Goal: Task Accomplishment & Management: Manage account settings

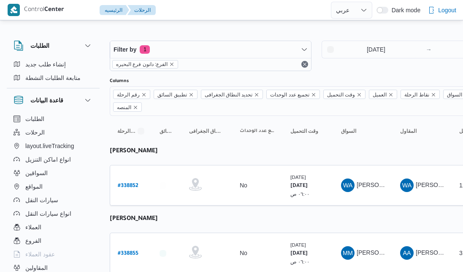
select select "ar"
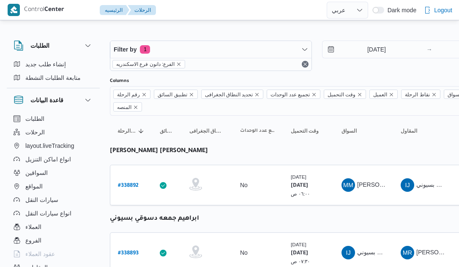
select select "ar"
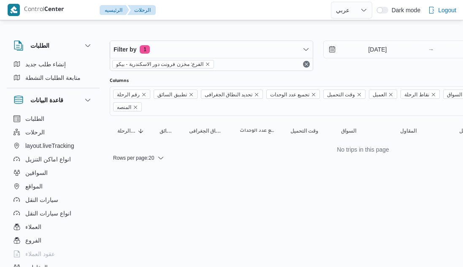
select select "ar"
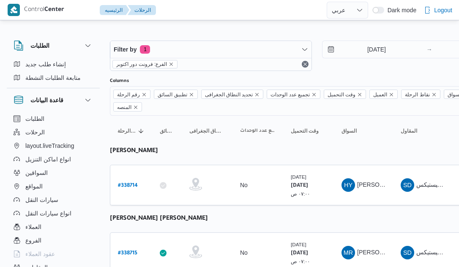
select select "ar"
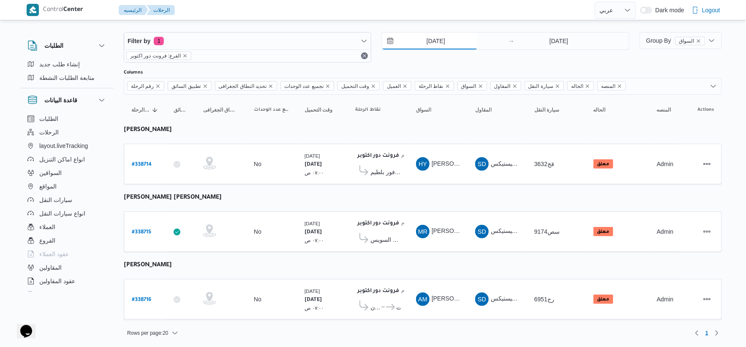
click at [449, 47] on input "[DATE]" at bounding box center [430, 41] width 96 height 17
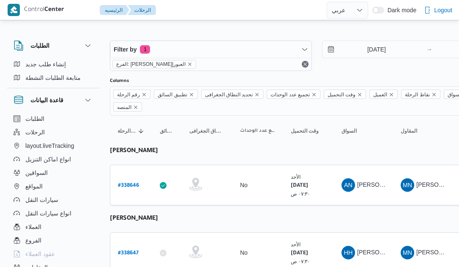
select select "ar"
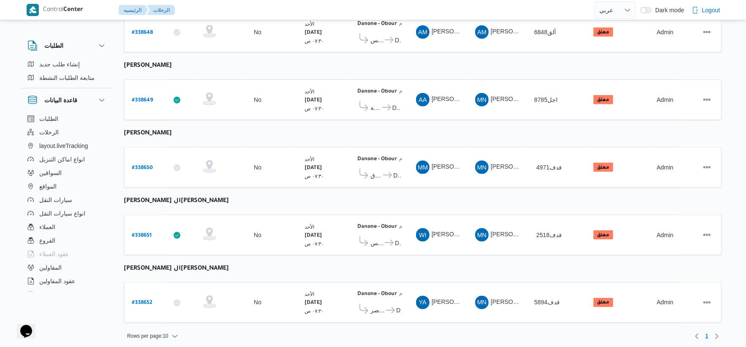
scroll to position [276, 0]
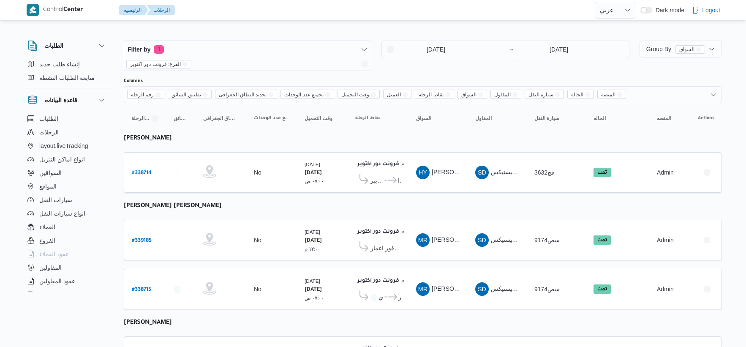
select select "ar"
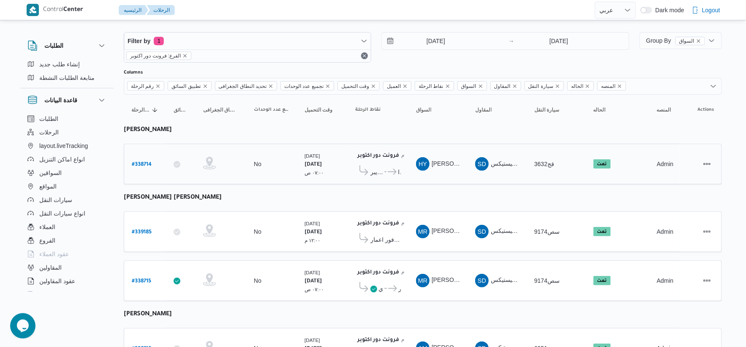
click at [146, 163] on b "# 338714" at bounding box center [142, 165] width 20 height 6
select select "ar"
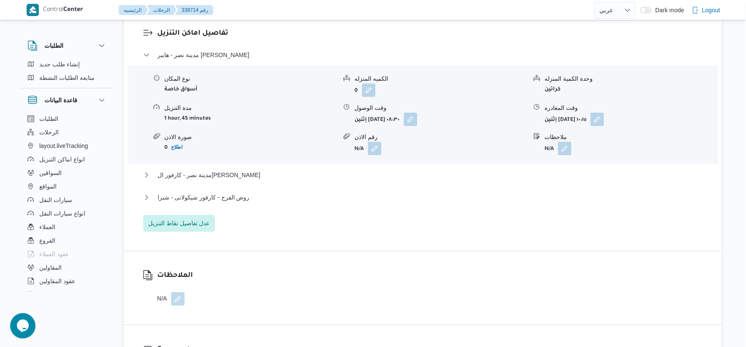
scroll to position [525, 0]
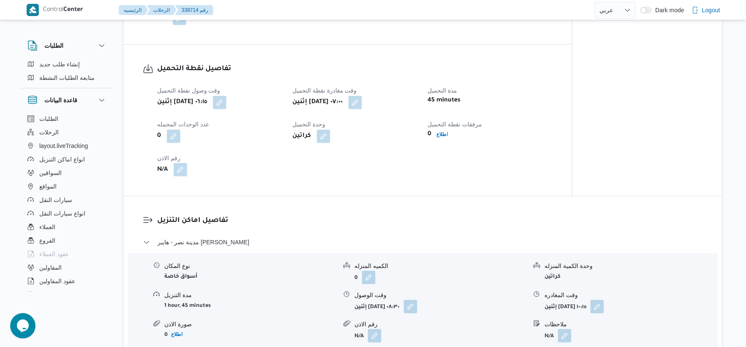
click at [182, 174] on button "button" at bounding box center [181, 170] width 14 height 14
click at [161, 205] on input "رقم الاذن" at bounding box center [157, 204] width 84 height 17
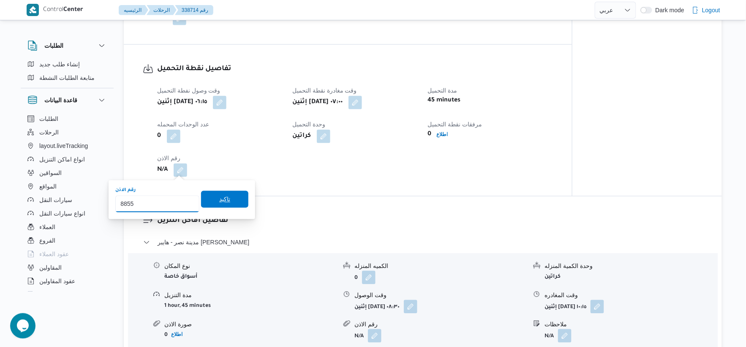
type input "8855"
click at [227, 197] on span "تاكيد" at bounding box center [224, 199] width 47 height 17
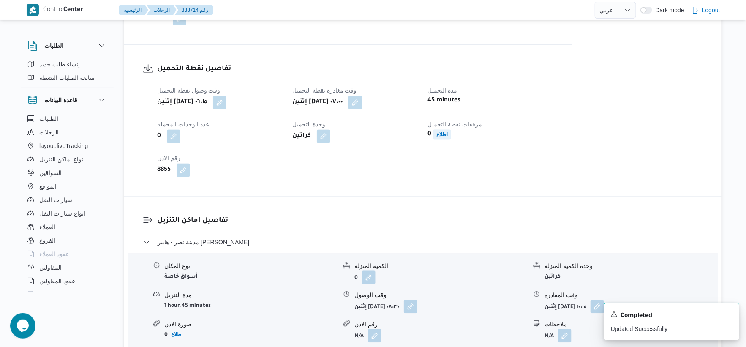
click at [441, 135] on b "اطلاع" at bounding box center [441, 135] width 11 height 6
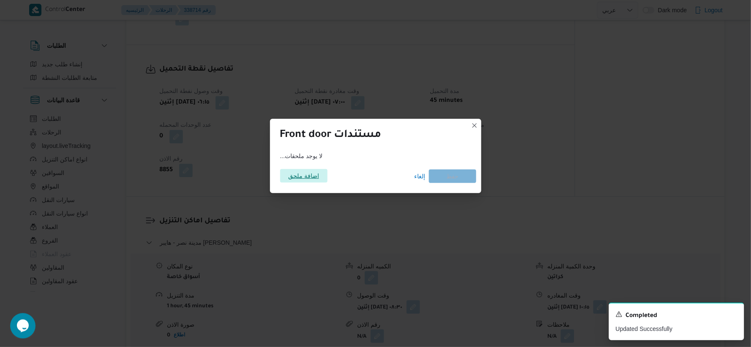
click at [309, 175] on span "اضافة ملحق" at bounding box center [303, 176] width 31 height 14
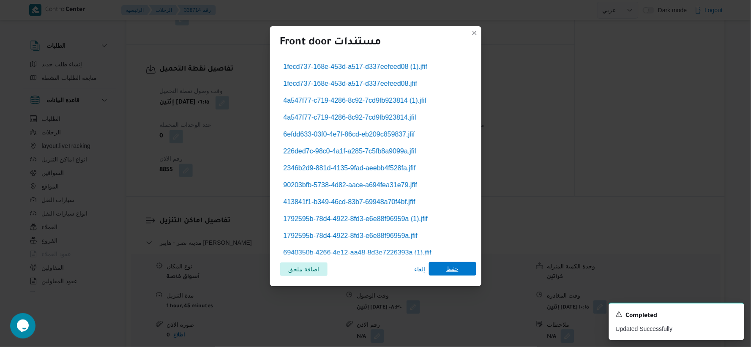
click at [453, 273] on span "حفظ" at bounding box center [452, 269] width 12 height 14
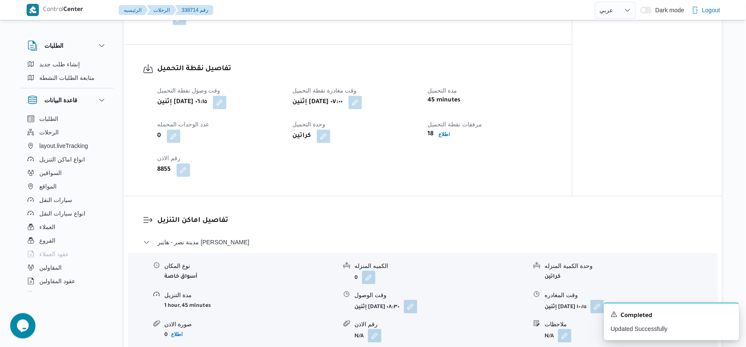
click at [409, 175] on div "وقت وصول نفطة التحميل إثنين ٢٢ سبتمبر ٢٠٢٥ ٠٦:١٥ وقت مغادرة نقطة التحميل إثنين …" at bounding box center [355, 131] width 406 height 101
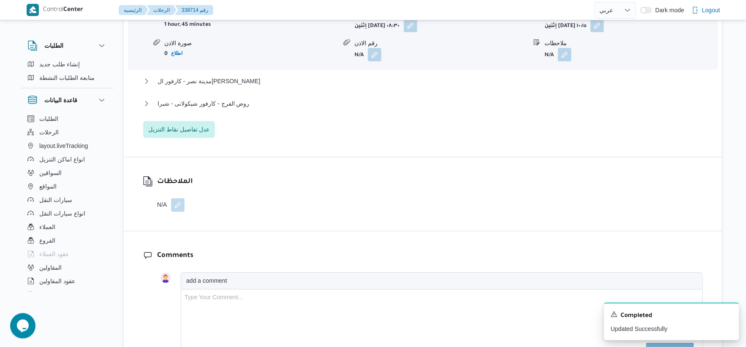
scroll to position [853, 0]
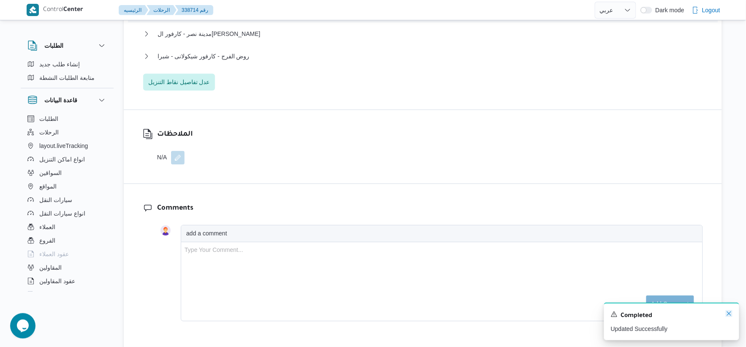
click at [730, 315] on icon "Dismiss toast" at bounding box center [729, 313] width 7 height 7
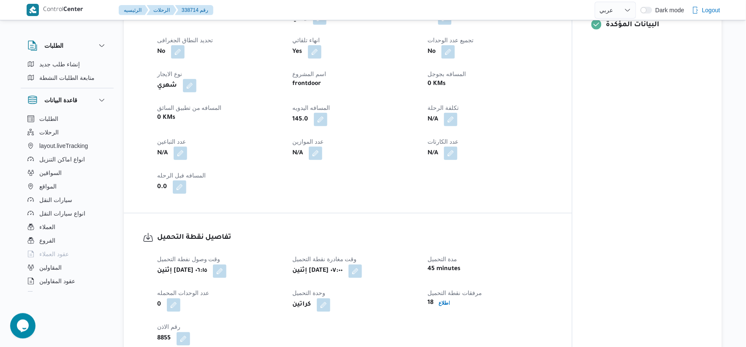
scroll to position [563, 0]
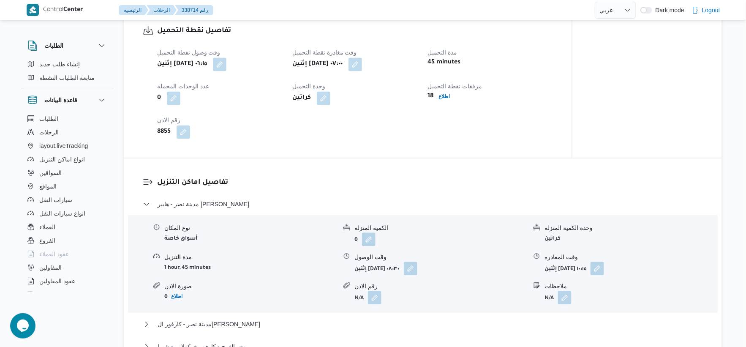
select select "ar"
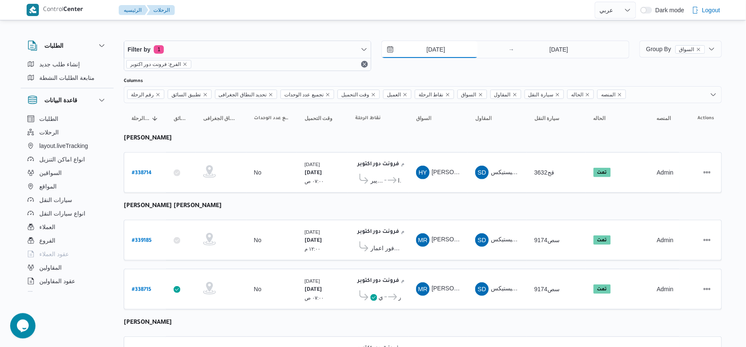
click at [438, 48] on input "22/9/2025" at bounding box center [430, 49] width 96 height 17
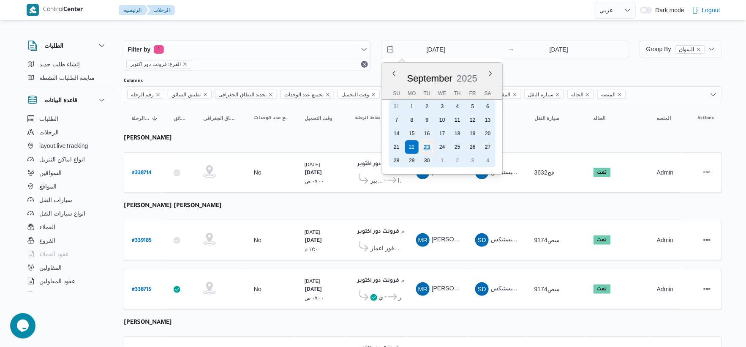
click at [427, 144] on div "23" at bounding box center [427, 147] width 16 height 16
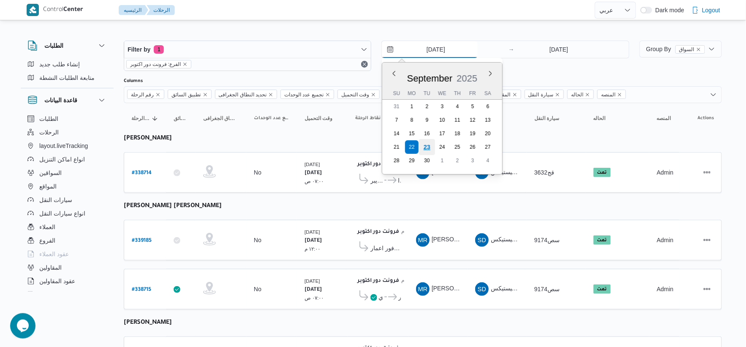
type input "[DATE]"
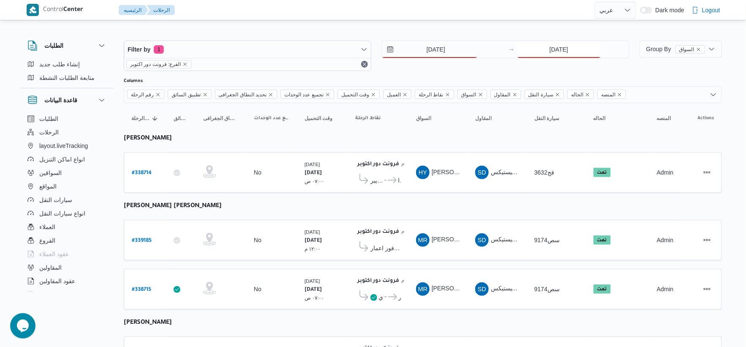
click at [553, 54] on input "22/9/2025" at bounding box center [559, 49] width 84 height 17
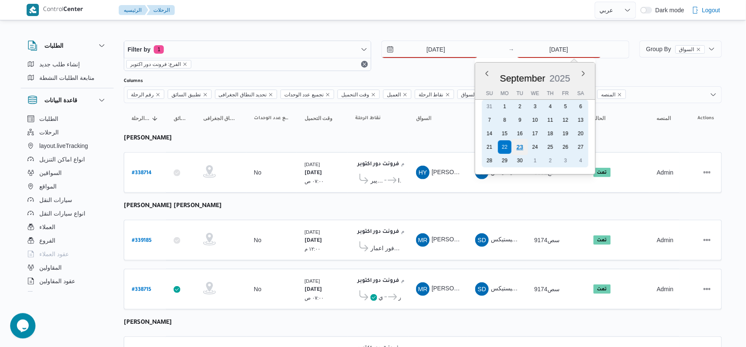
click at [520, 142] on div "23" at bounding box center [520, 147] width 16 height 16
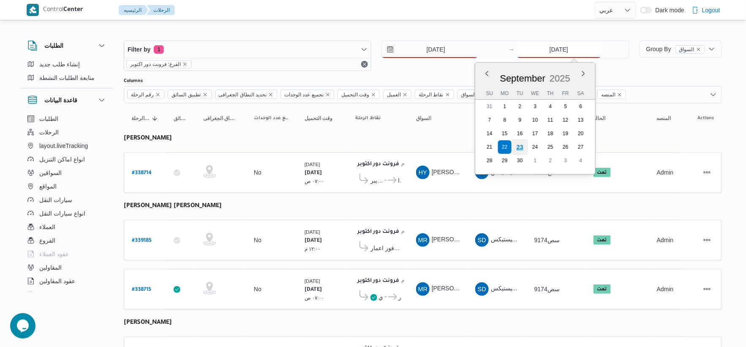
type input "[DATE]"
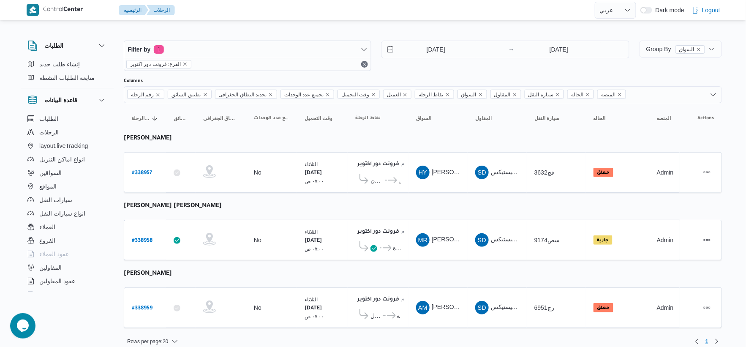
click at [374, 200] on table "رقم الرحلة Click to sort in ascending order تطبيق السائق Click to sort in ascen…" at bounding box center [423, 219] width 598 height 233
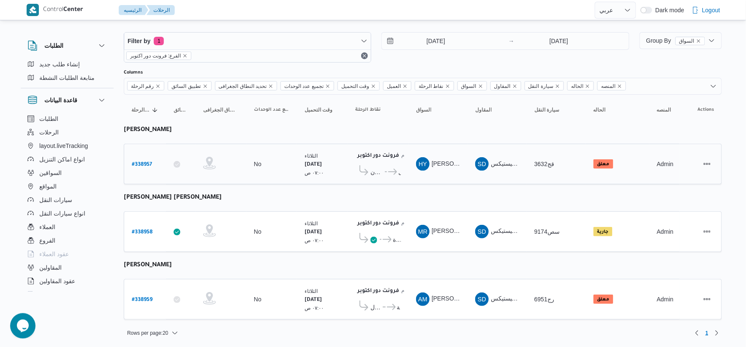
click at [379, 174] on span "كارفور ماركت داون تاون" at bounding box center [376, 172] width 13 height 10
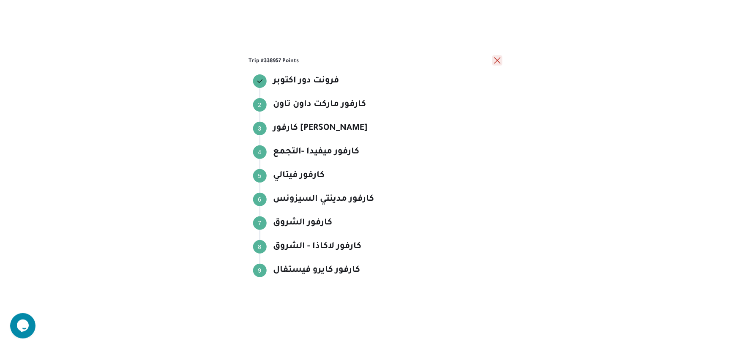
click at [496, 59] on button "close" at bounding box center [497, 60] width 10 height 10
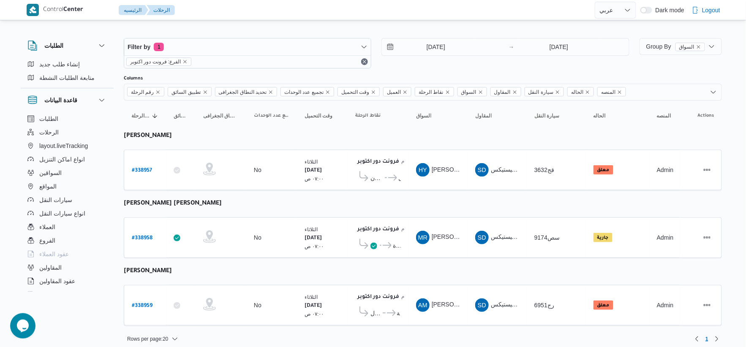
scroll to position [0, 0]
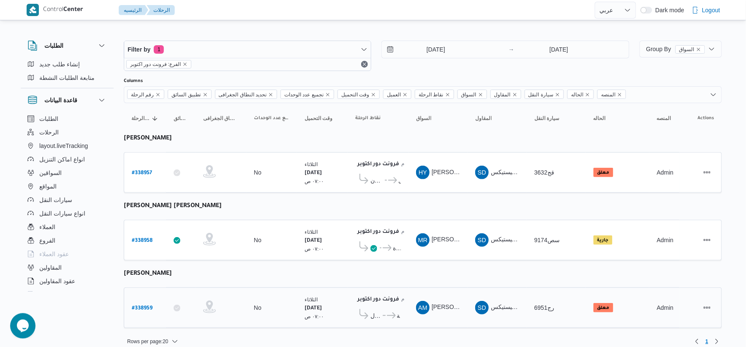
click at [382, 317] on span "..." at bounding box center [383, 315] width 4 height 10
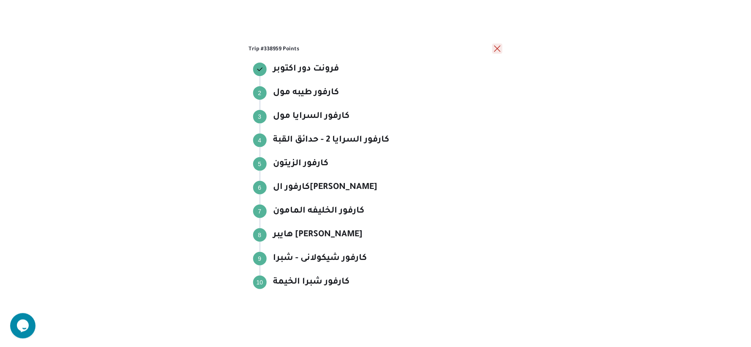
click at [499, 45] on button "close" at bounding box center [497, 49] width 10 height 10
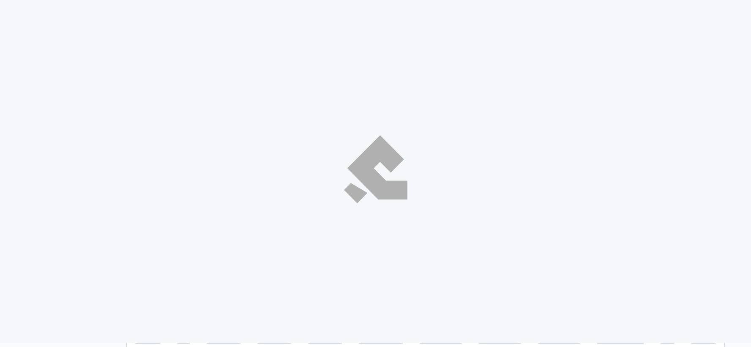
select select "ar"
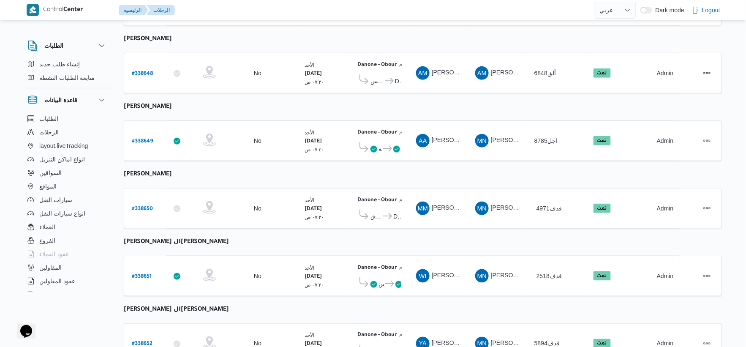
scroll to position [276, 0]
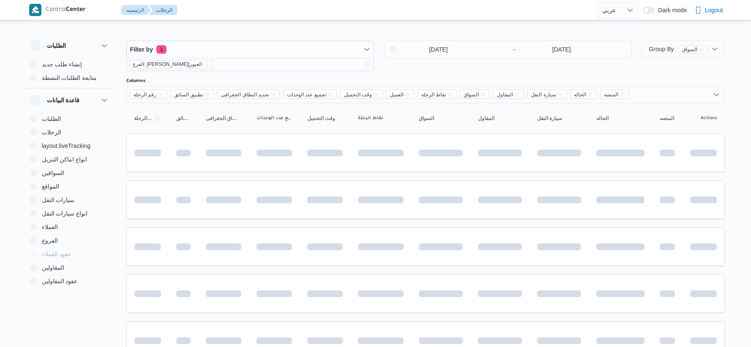
select select "ar"
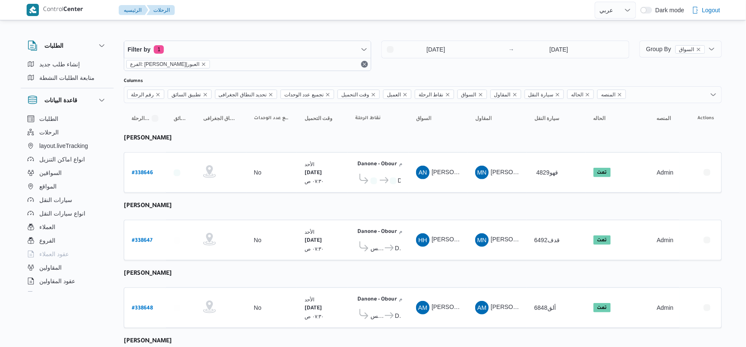
click at [468, 37] on div "Filter by 1 الفرع: دانون|العبور 21/9/2025 → 21/9/2025" at bounding box center [377, 55] width 516 height 41
click at [464, 41] on div "21/9/2025 → 21/9/2025" at bounding box center [505, 50] width 248 height 18
click at [466, 48] on input "21/9/2025" at bounding box center [430, 49] width 96 height 17
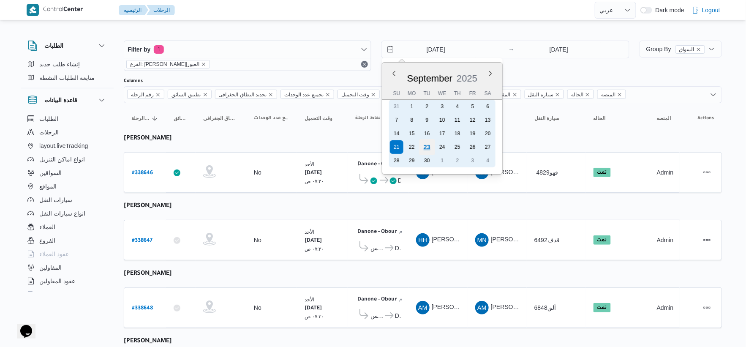
click at [428, 144] on div "23" at bounding box center [427, 147] width 16 height 16
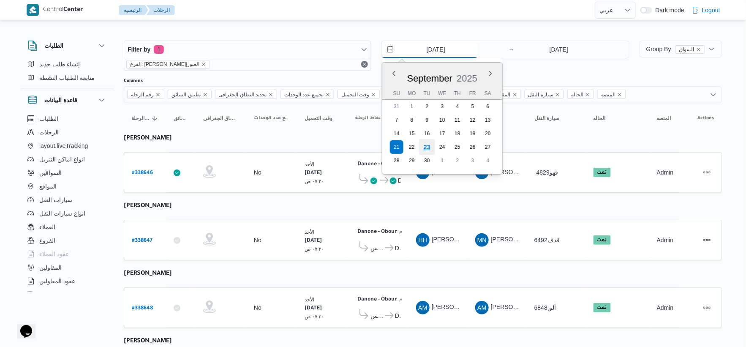
type input "[DATE]"
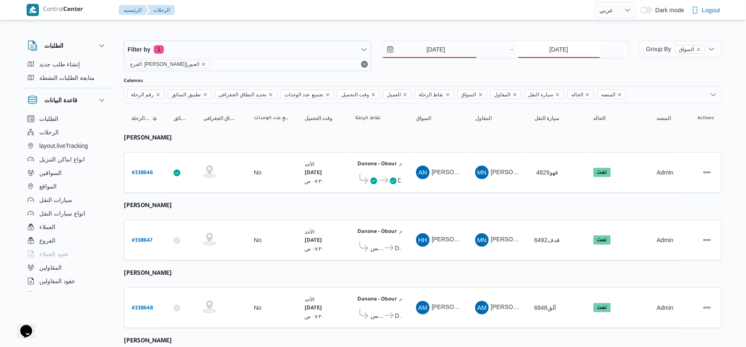
click at [586, 49] on input "21/9/2025" at bounding box center [559, 49] width 84 height 17
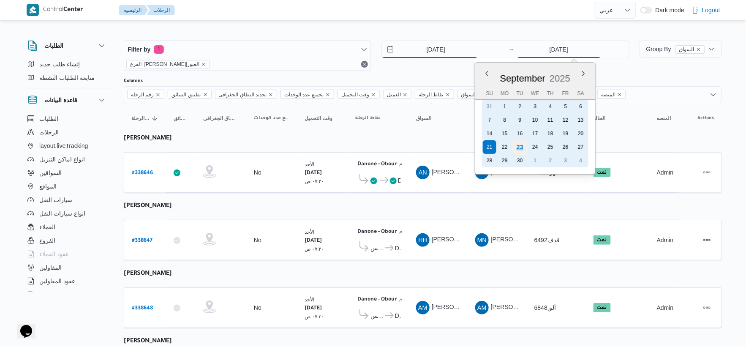
click at [520, 142] on div "23" at bounding box center [520, 147] width 16 height 16
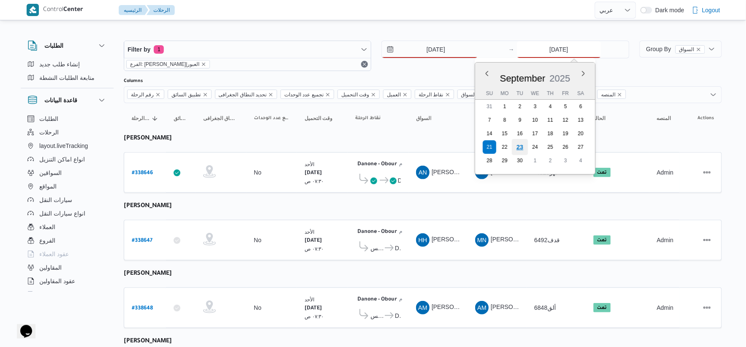
type input "[DATE]"
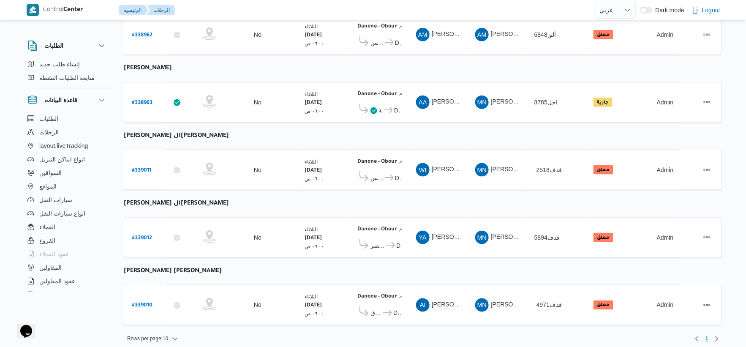
scroll to position [276, 0]
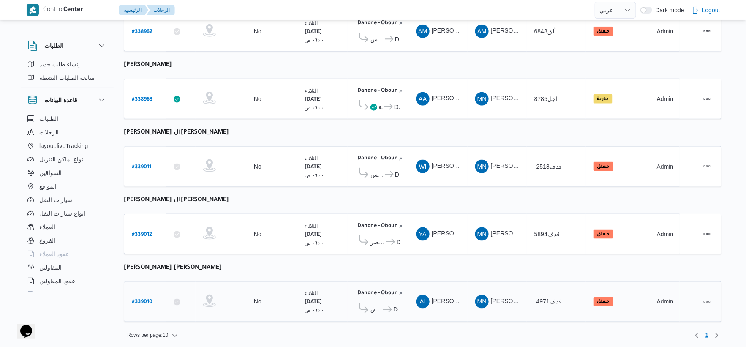
click at [142, 299] on b "# 339010" at bounding box center [142, 302] width 21 height 6
select select "ar"
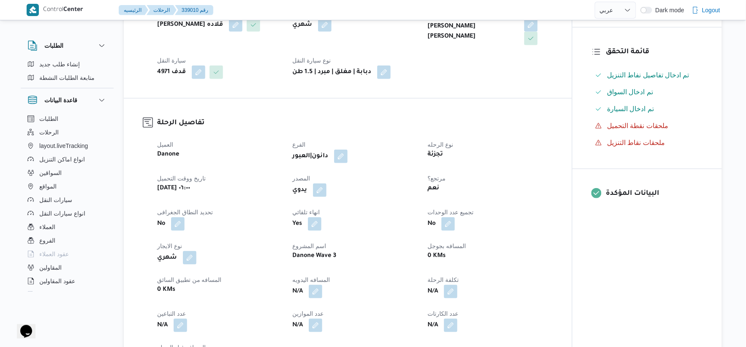
scroll to position [375, 0]
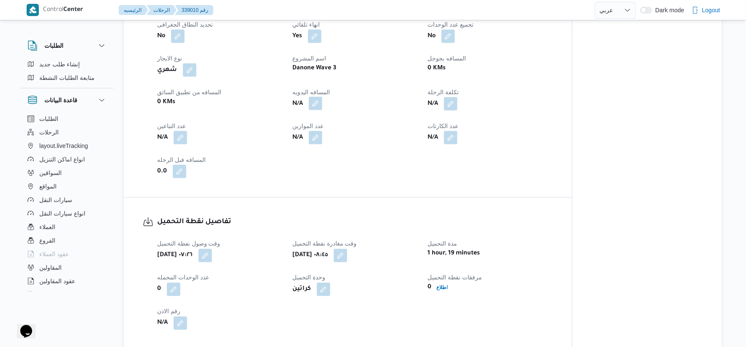
click at [313, 107] on button "button" at bounding box center [316, 104] width 14 height 14
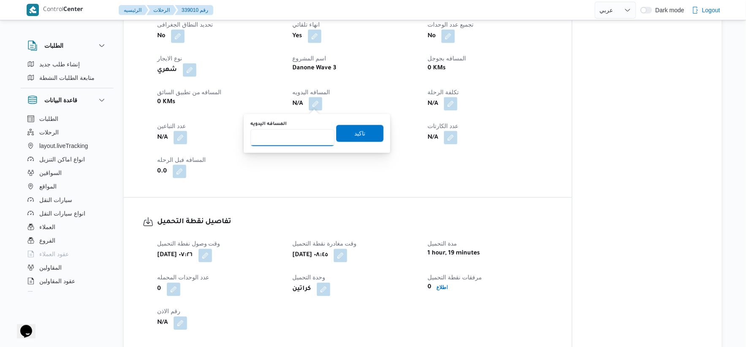
click at [290, 131] on input "المسافه اليدويه" at bounding box center [292, 137] width 84 height 17
type input "98"
click at [367, 132] on span "تاكيد" at bounding box center [359, 133] width 47 height 17
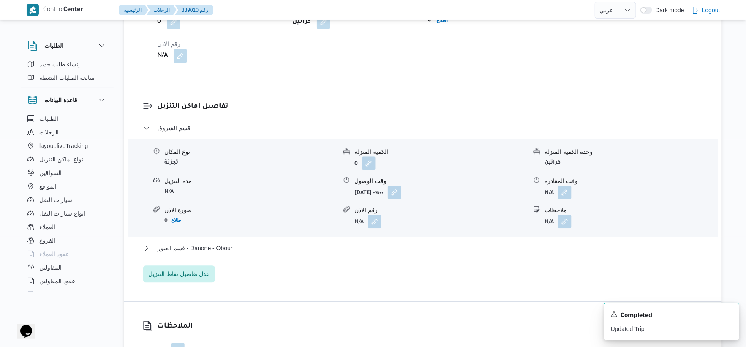
scroll to position [657, 0]
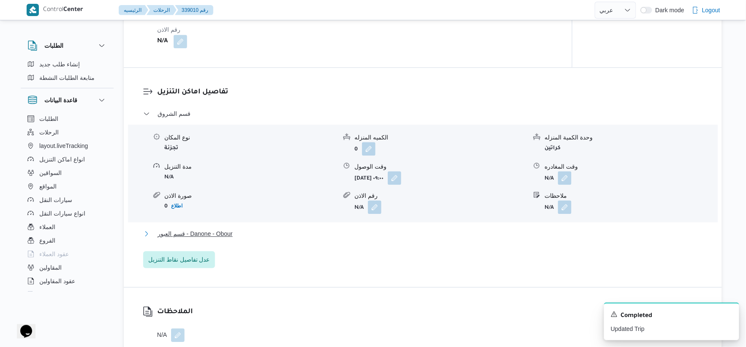
click at [246, 231] on button "قسم العبور - Danone - Obour" at bounding box center [423, 234] width 560 height 10
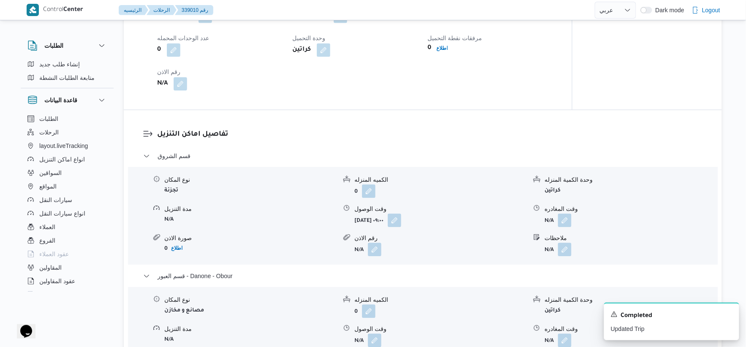
scroll to position [563, 0]
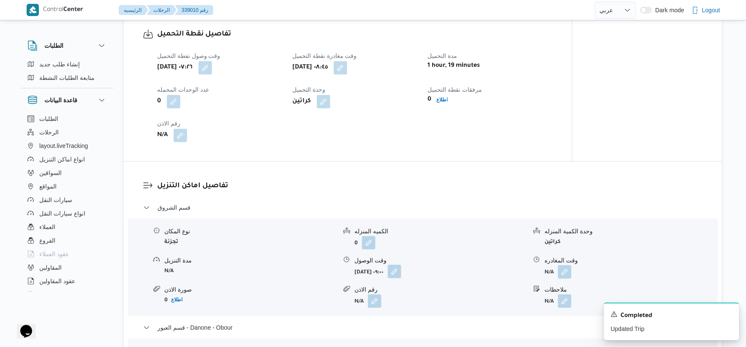
click at [401, 273] on button "button" at bounding box center [395, 271] width 14 height 14
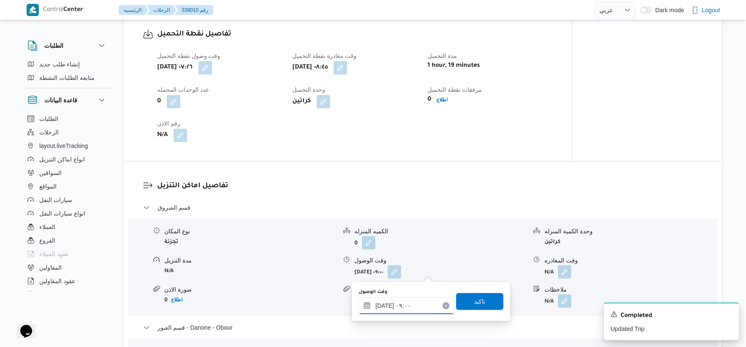
click at [406, 305] on input "٢٣/٠٩/٢٠٢٥ ٠٩:٠٠" at bounding box center [407, 305] width 96 height 17
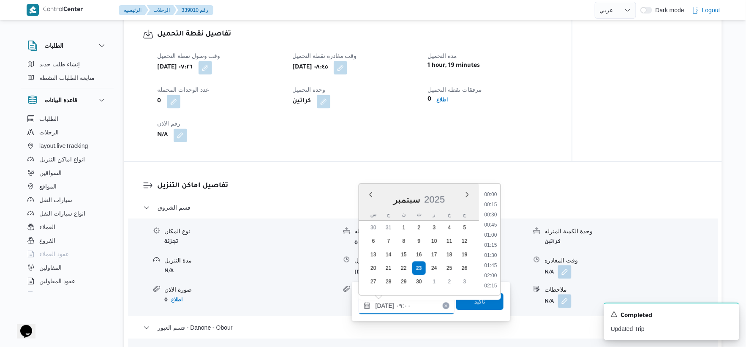
scroll to position [314, 0]
click at [491, 263] on li "09:30" at bounding box center [490, 265] width 19 height 8
type input "[DATE] ٠٩:٣٠"
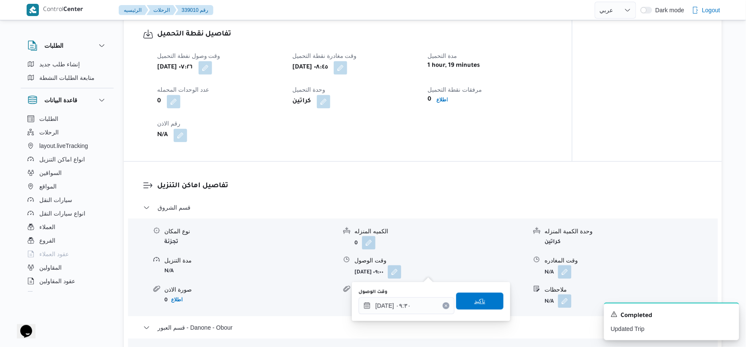
click at [477, 305] on span "تاكيد" at bounding box center [479, 300] width 47 height 17
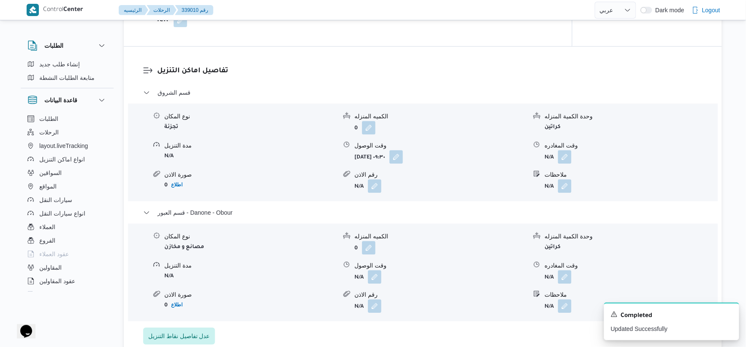
scroll to position [657, 0]
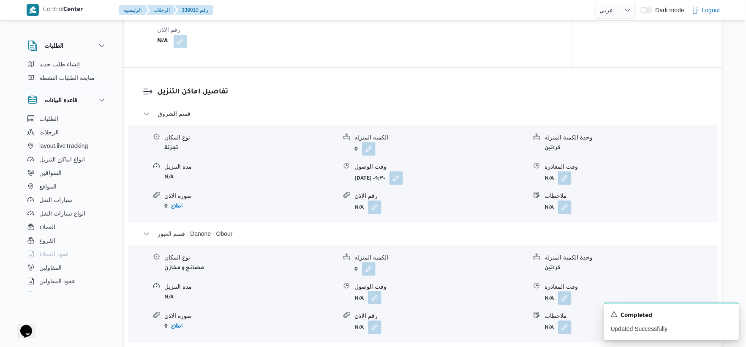
click at [370, 297] on button "button" at bounding box center [375, 298] width 14 height 14
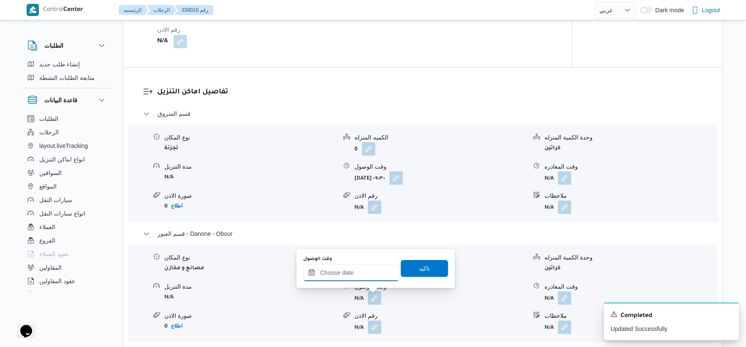
click at [359, 277] on input "وقت الوصول" at bounding box center [351, 272] width 96 height 17
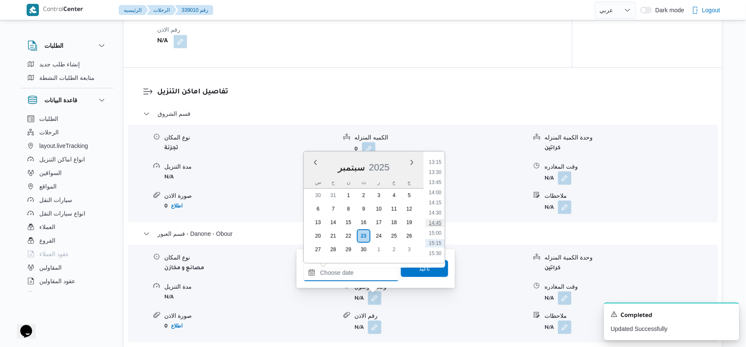
scroll to position [521, 0]
click at [437, 231] on li "14:30" at bounding box center [434, 229] width 19 height 8
type input "[DATE] ١٤:٣٠"
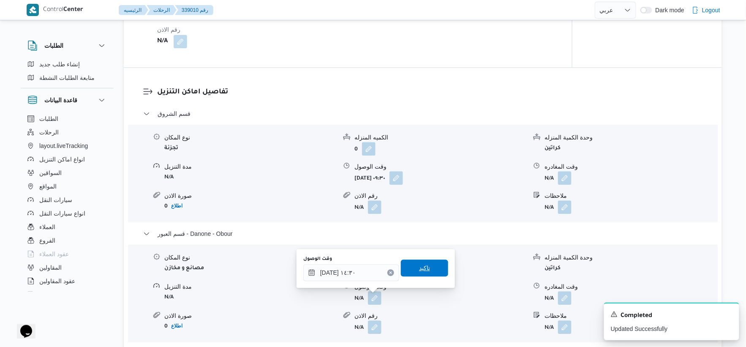
click at [432, 264] on span "تاكيد" at bounding box center [424, 267] width 47 height 17
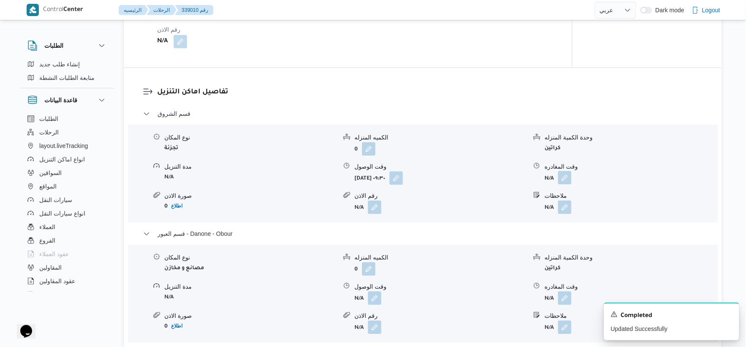
click at [562, 183] on button "button" at bounding box center [565, 178] width 14 height 14
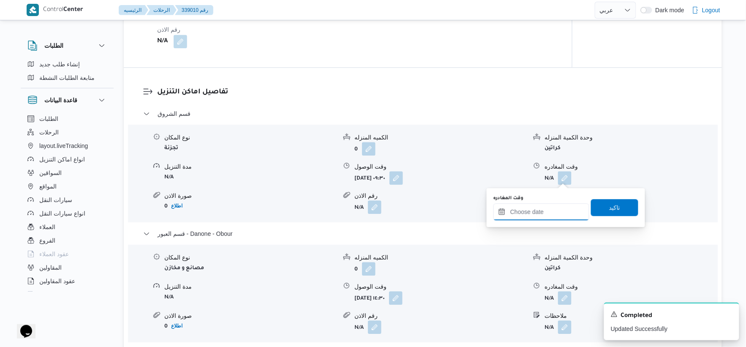
drag, startPoint x: 562, startPoint y: 182, endPoint x: 592, endPoint y: 190, distance: 31.3
click at [548, 213] on input "وقت المغادره" at bounding box center [541, 211] width 96 height 17
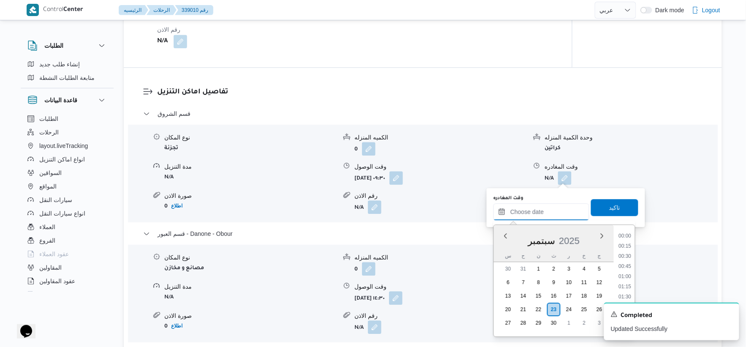
scroll to position [568, 0]
click at [626, 237] on li "14:00" at bounding box center [624, 235] width 19 height 8
type input "٢٣/٠٩/٢٠٢٥ ١٤:٠٠"
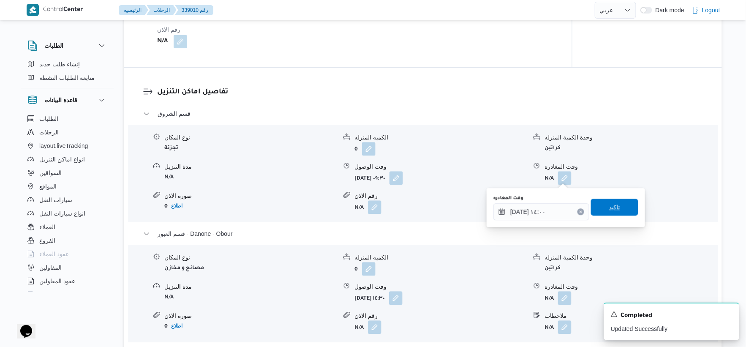
click at [628, 201] on span "تاكيد" at bounding box center [614, 207] width 47 height 17
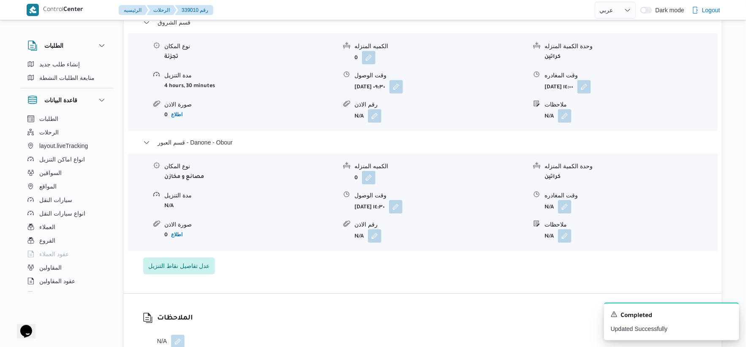
scroll to position [751, 0]
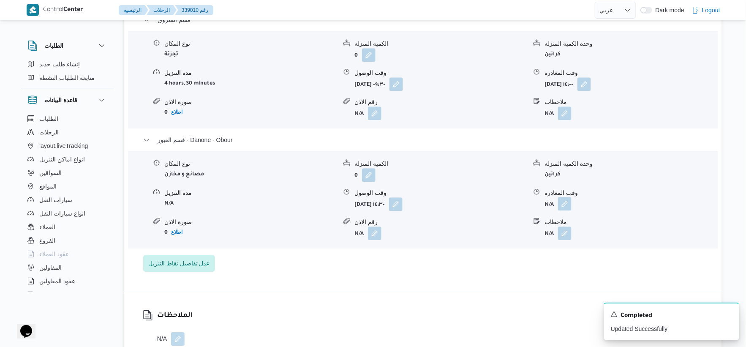
click at [565, 205] on button "button" at bounding box center [565, 204] width 14 height 14
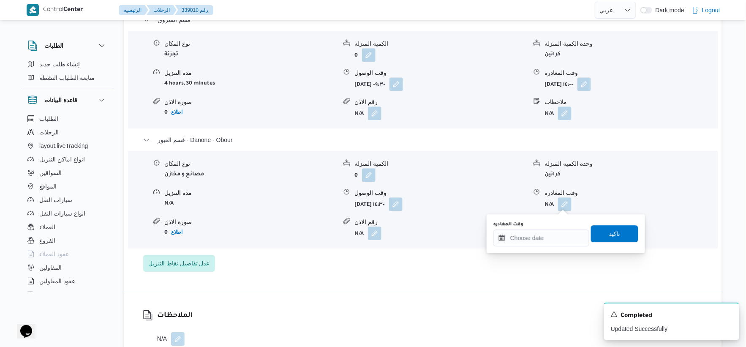
click at [547, 255] on div "قسم الشروق نوع المكان تجزئة الكميه المنزله 0 وحدة الكمية المنزله كراتين مدة الت…" at bounding box center [423, 143] width 560 height 257
click at [552, 252] on div "You are in a dialog. To close this dialog, hit escape. وقت المغادره تاكيد" at bounding box center [566, 233] width 158 height 39
click at [558, 239] on input "وقت المغادره" at bounding box center [541, 237] width 96 height 17
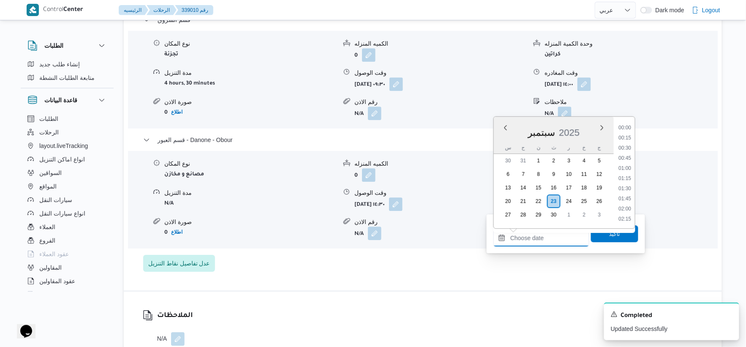
scroll to position [568, 0]
click at [623, 159] on li "14:45" at bounding box center [624, 157] width 19 height 8
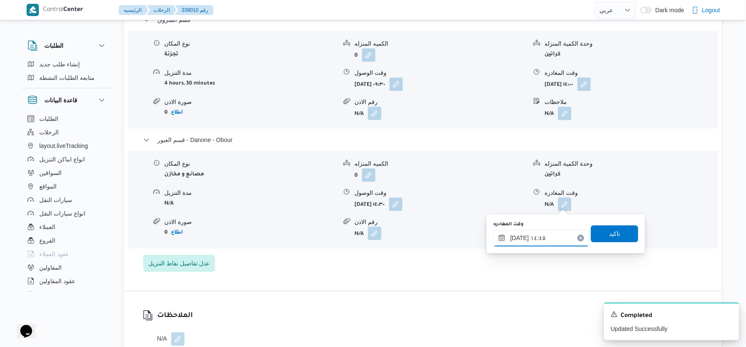
type input "[DATE] ١٤:٤٥"
click at [625, 227] on span "تاكيد" at bounding box center [614, 233] width 47 height 17
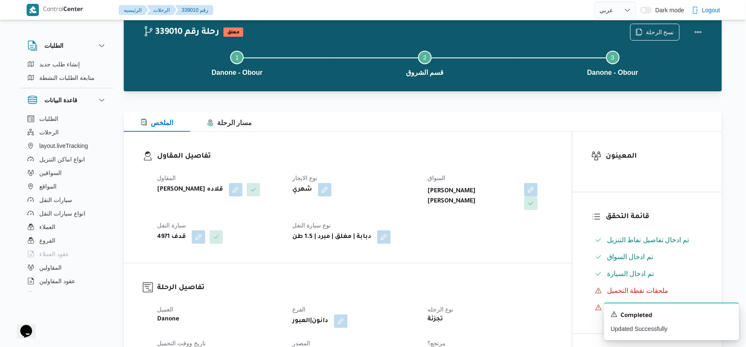
scroll to position [0, 0]
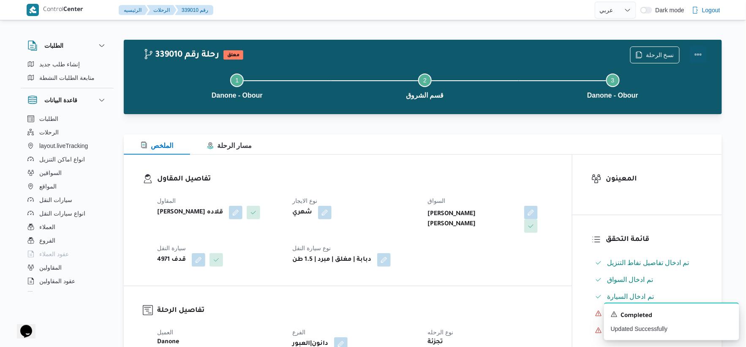
click at [704, 50] on button "Actions" at bounding box center [698, 54] width 17 height 17
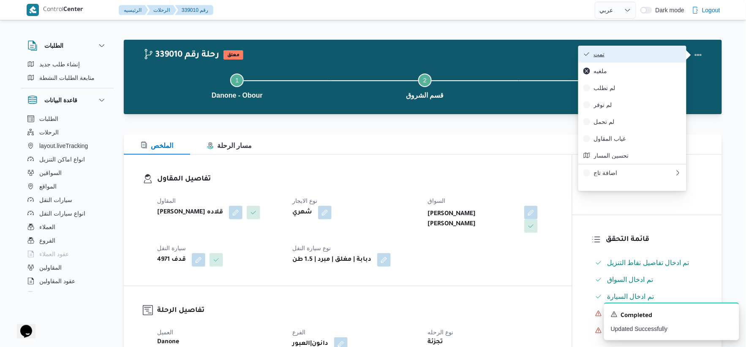
click at [631, 53] on span "تمت" at bounding box center [637, 54] width 88 height 7
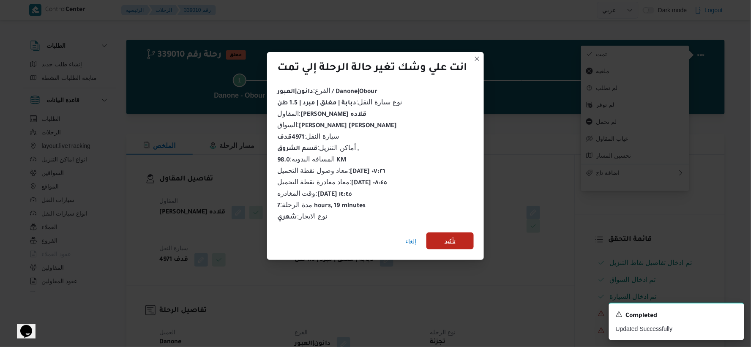
click at [452, 237] on span "تأكيد" at bounding box center [449, 241] width 11 height 10
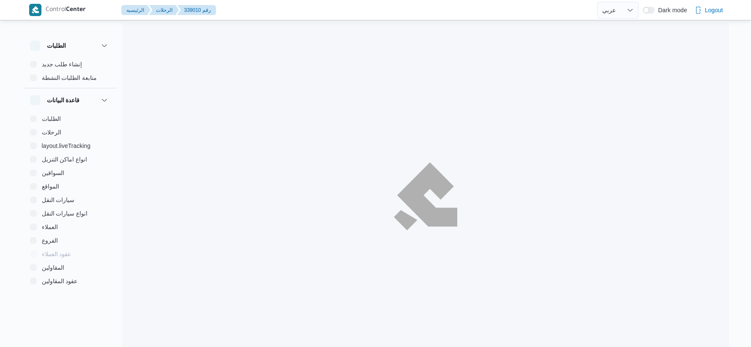
select select "ar"
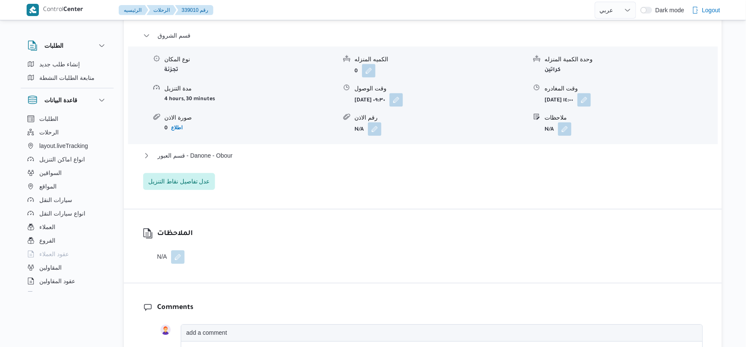
scroll to position [751, 0]
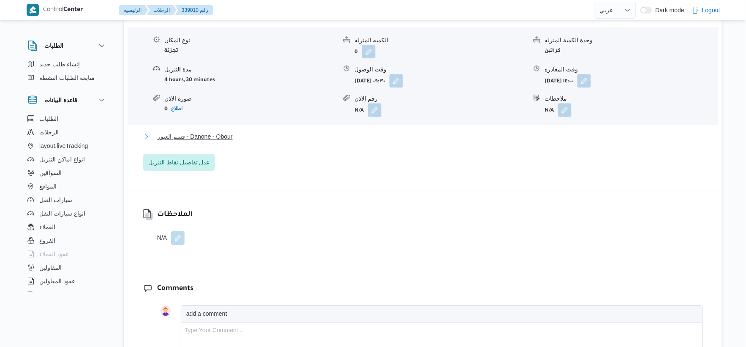
click at [261, 136] on button "قسم العبور - Danone - Obour" at bounding box center [423, 136] width 560 height 10
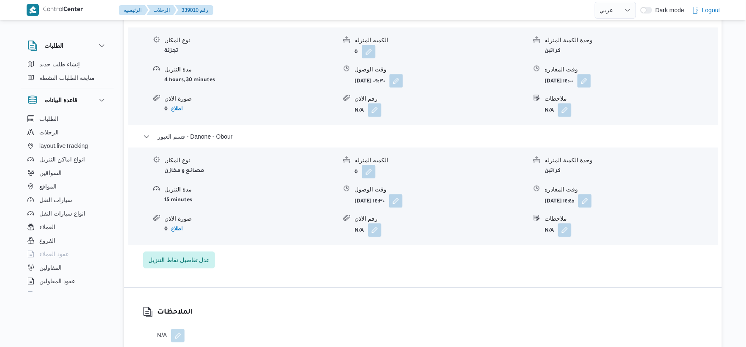
click at [293, 259] on div "قسم الشروق نوع المكان تجزئة الكميه المنزله 0 وحدة الكمية المنزله كراتين مدة الت…" at bounding box center [423, 139] width 560 height 257
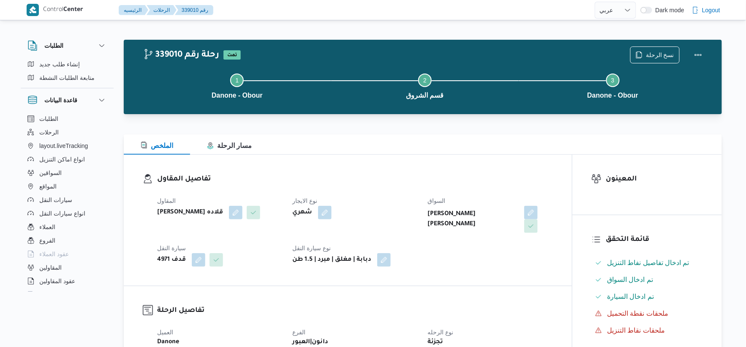
scroll to position [234, 0]
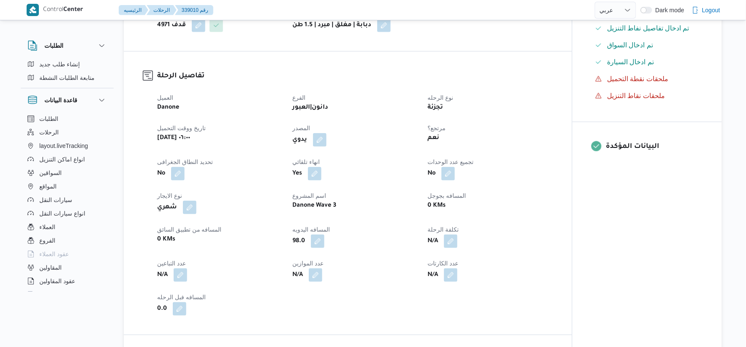
select select "ar"
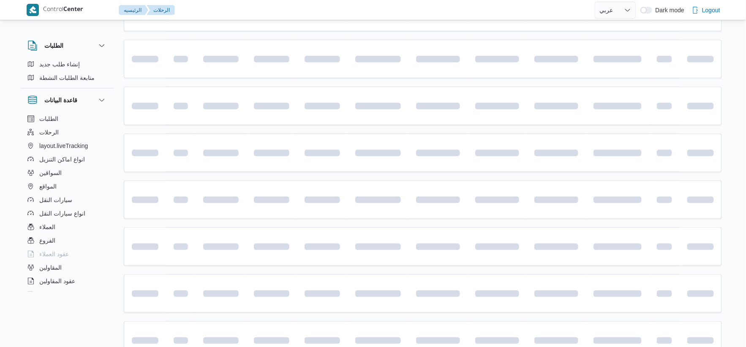
scroll to position [276, 0]
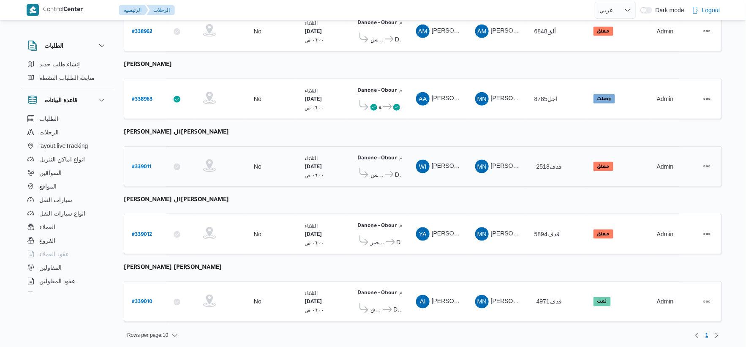
click at [144, 164] on b "# 339011" at bounding box center [141, 167] width 19 height 6
select select "ar"
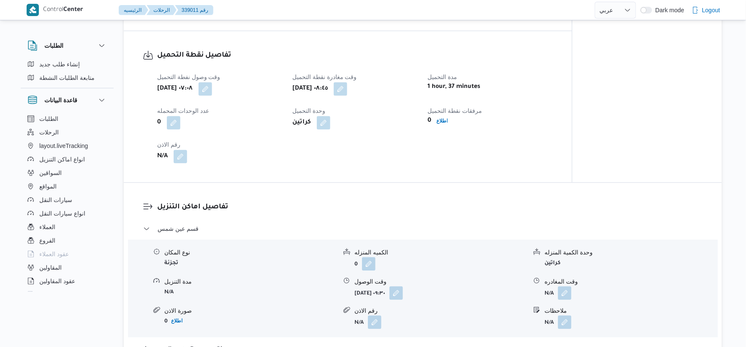
scroll to position [563, 0]
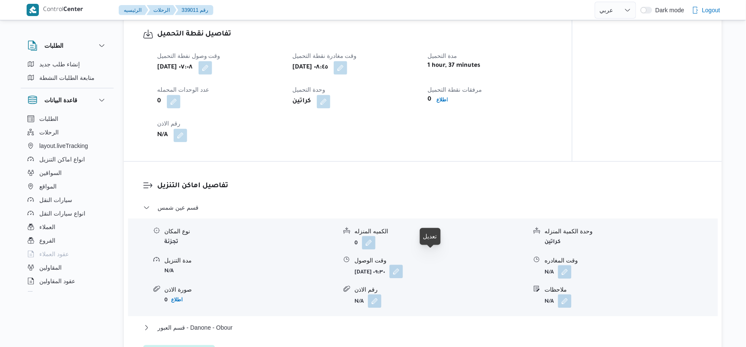
click at [403, 264] on button "button" at bounding box center [396, 271] width 14 height 14
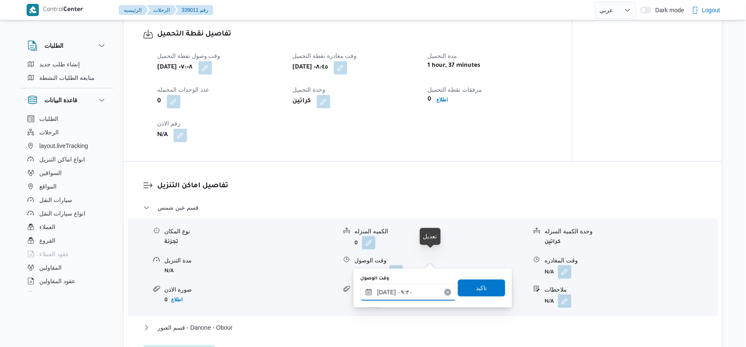
click at [428, 291] on input "[DATE] ٠٩:٣٠" at bounding box center [408, 291] width 96 height 17
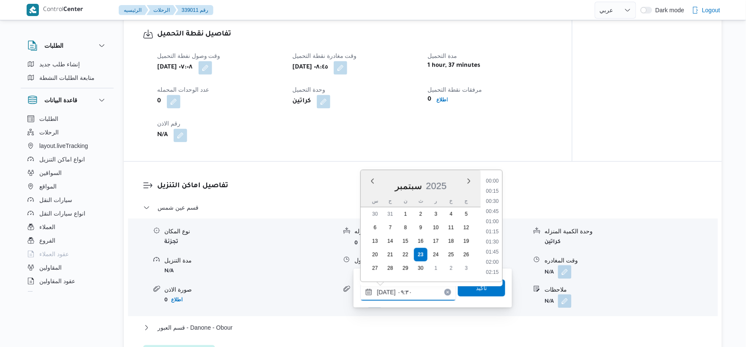
scroll to position [335, 0]
click at [494, 219] on li "09:15" at bounding box center [491, 221] width 19 height 8
type input "[DATE] ٠٩:١٥"
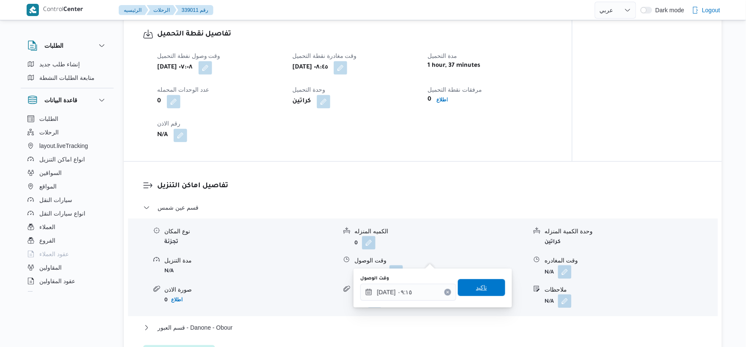
click at [495, 290] on span "تاكيد" at bounding box center [481, 287] width 47 height 17
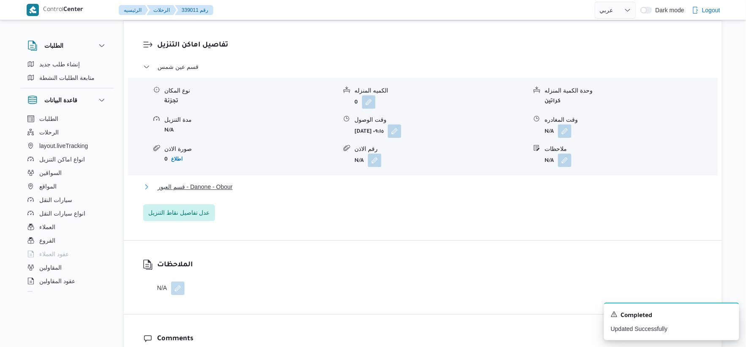
click at [226, 182] on span "قسم العبور - Danone - Obour" at bounding box center [195, 187] width 75 height 10
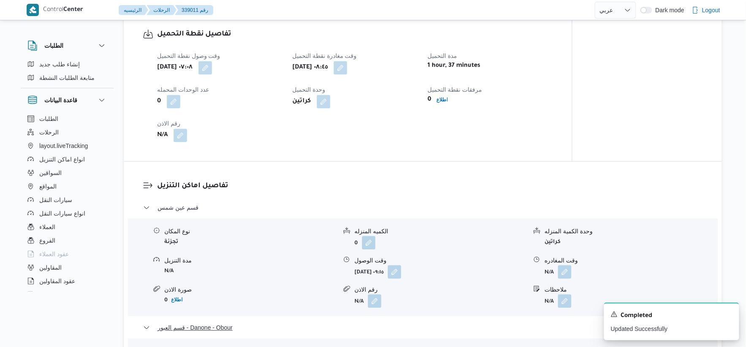
scroll to position [657, 0]
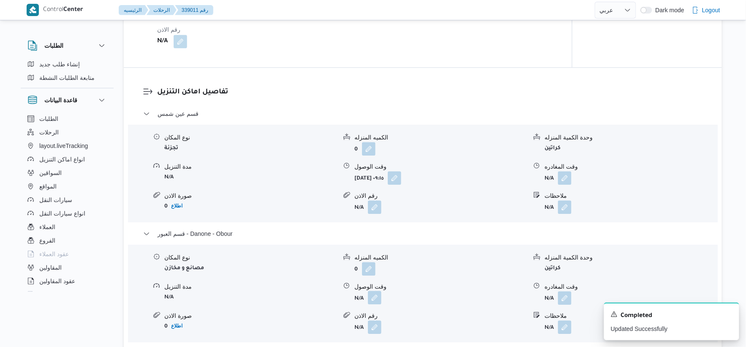
click at [378, 291] on button "button" at bounding box center [375, 298] width 14 height 14
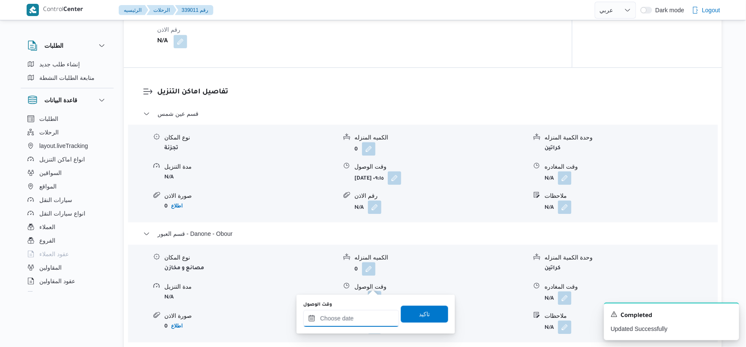
click at [362, 315] on input "وقت الوصول" at bounding box center [351, 318] width 96 height 17
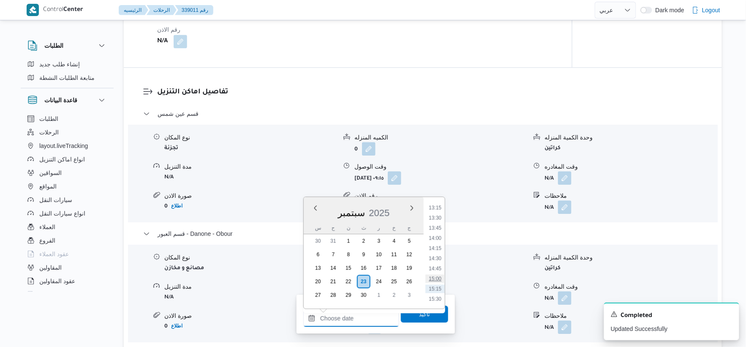
scroll to position [521, 0]
click at [441, 273] on li "14:30" at bounding box center [434, 274] width 19 height 8
type input "[DATE] ١٤:٣٠"
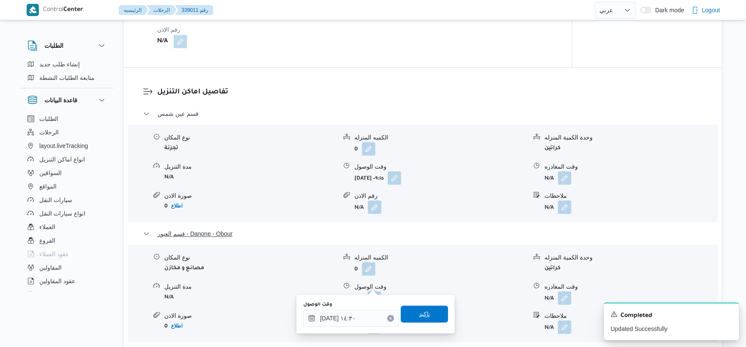
drag, startPoint x: 433, startPoint y: 317, endPoint x: 558, endPoint y: 216, distance: 160.7
click at [435, 317] on span "تاكيد" at bounding box center [424, 313] width 47 height 17
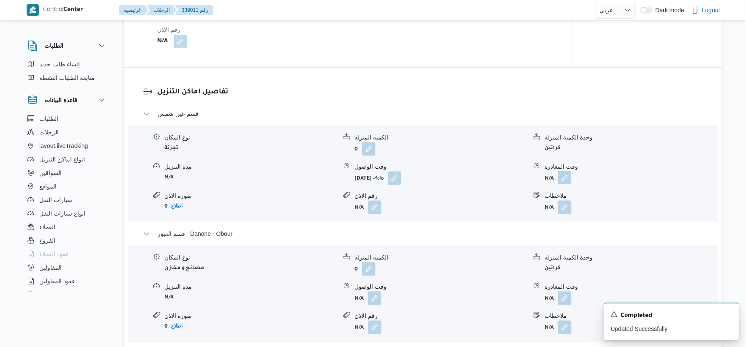
click at [569, 171] on button "button" at bounding box center [565, 178] width 14 height 14
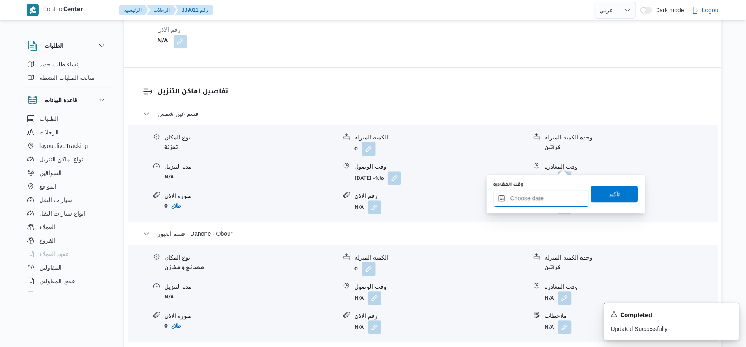
click at [550, 195] on input "وقت المغادره" at bounding box center [541, 198] width 96 height 17
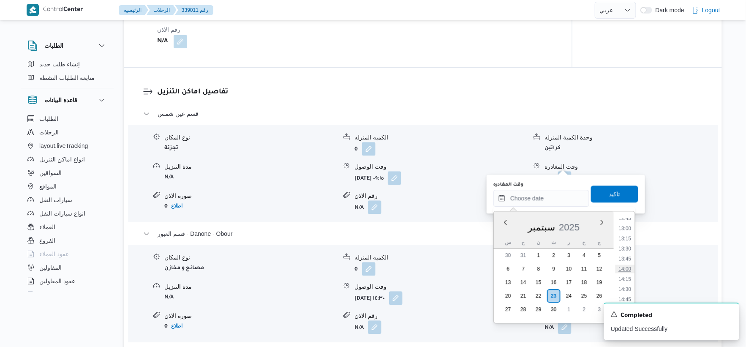
click at [627, 267] on li "14:00" at bounding box center [624, 268] width 19 height 8
type input "٢٣/٠٩/٢٠٢٥ ١٤:٠٠"
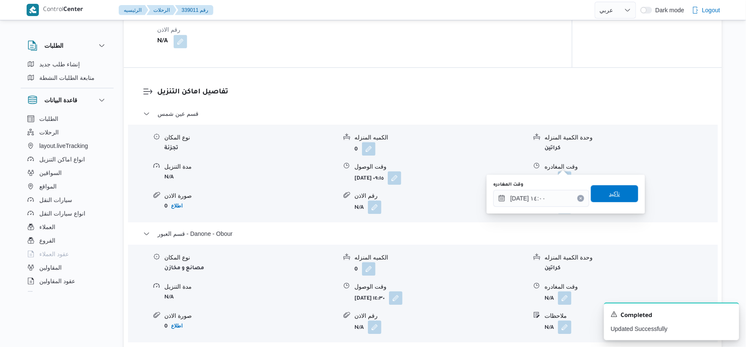
click at [624, 189] on span "تاكيد" at bounding box center [614, 193] width 47 height 17
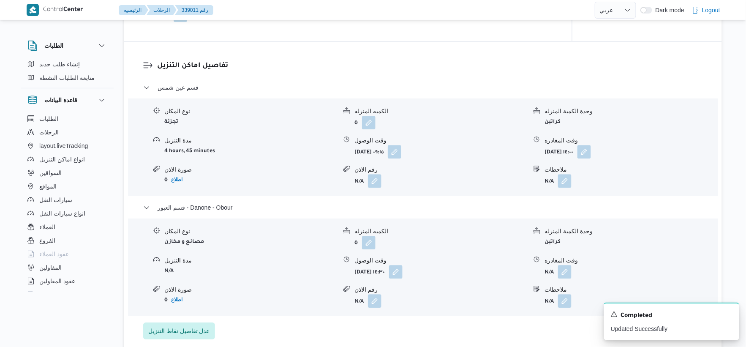
scroll to position [704, 0]
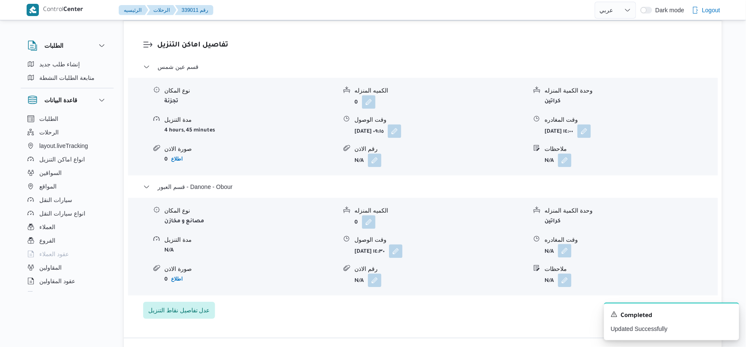
click at [569, 244] on button "button" at bounding box center [565, 251] width 14 height 14
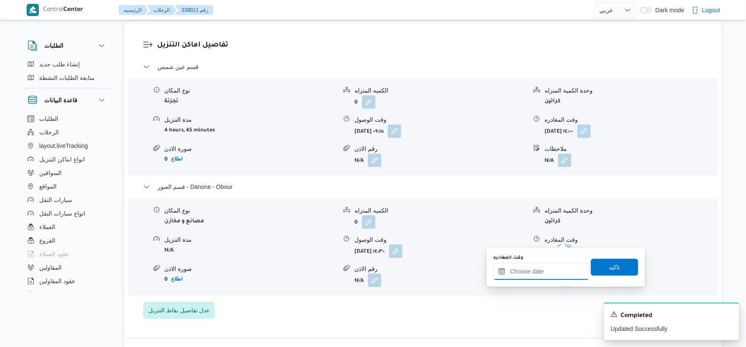
click at [546, 268] on input "وقت المغادره" at bounding box center [541, 271] width 96 height 17
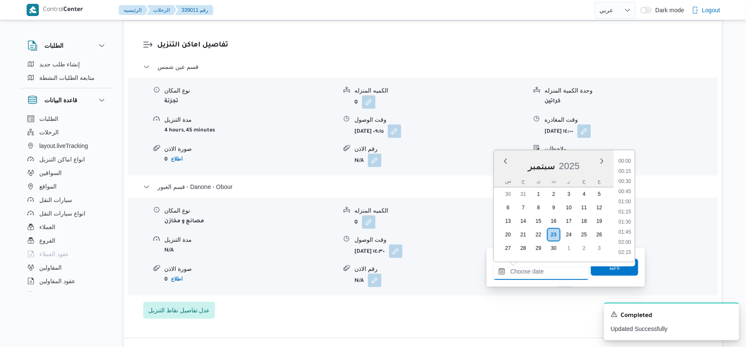
scroll to position [568, 0]
click at [626, 188] on li "14:45" at bounding box center [624, 191] width 19 height 8
type input "[DATE] ١٤:٤٥"
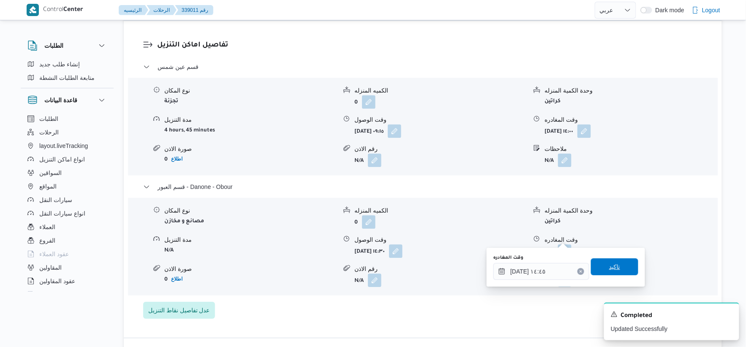
click at [619, 263] on span "تاكيد" at bounding box center [614, 266] width 47 height 17
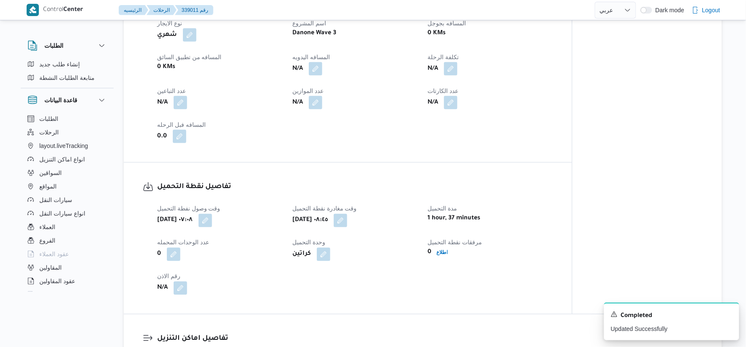
scroll to position [328, 0]
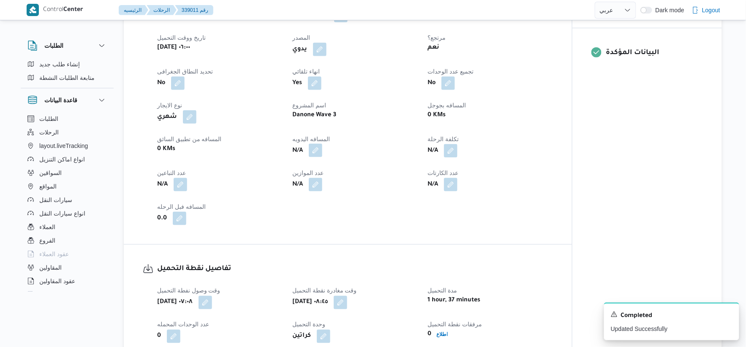
click at [317, 144] on button "button" at bounding box center [316, 151] width 14 height 14
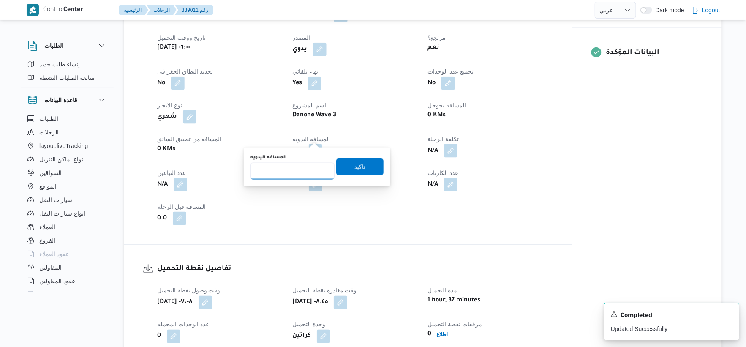
click at [294, 171] on input "المسافه اليدويه" at bounding box center [292, 171] width 84 height 17
type input "49"
drag, startPoint x: 362, startPoint y: 155, endPoint x: 370, endPoint y: 166, distance: 14.2
click at [364, 155] on div "المسافه اليدويه 49 تاكيد" at bounding box center [317, 166] width 135 height 27
click at [370, 166] on span "تاكيد" at bounding box center [359, 166] width 47 height 17
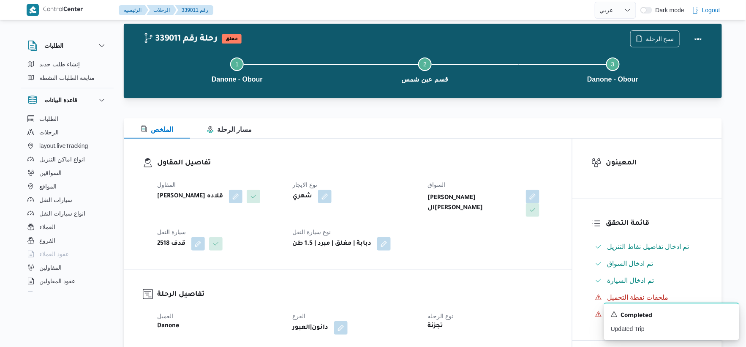
scroll to position [0, 0]
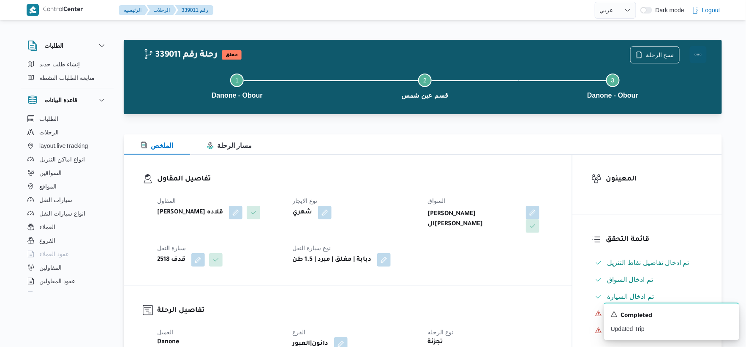
click at [698, 55] on button "Actions" at bounding box center [698, 54] width 17 height 17
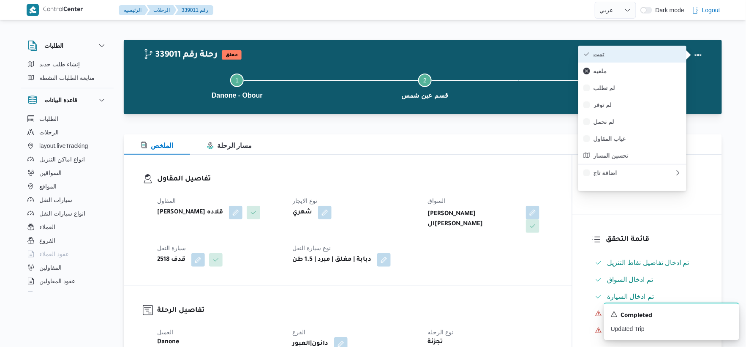
click at [648, 52] on span "تمت" at bounding box center [637, 54] width 88 height 7
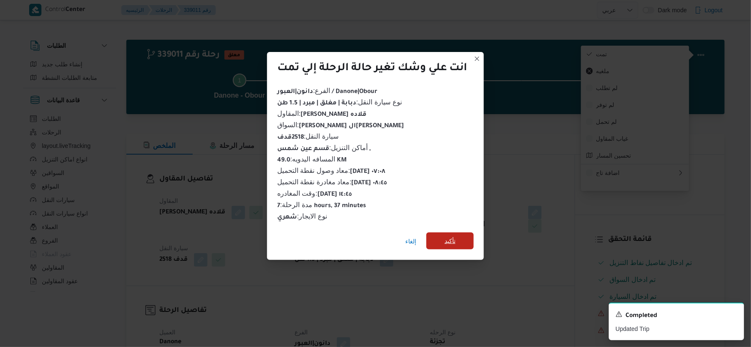
click at [454, 232] on span "تأكيد" at bounding box center [449, 240] width 47 height 17
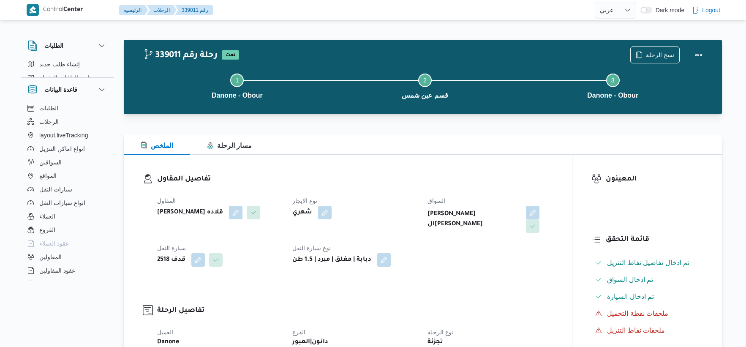
select select "ar"
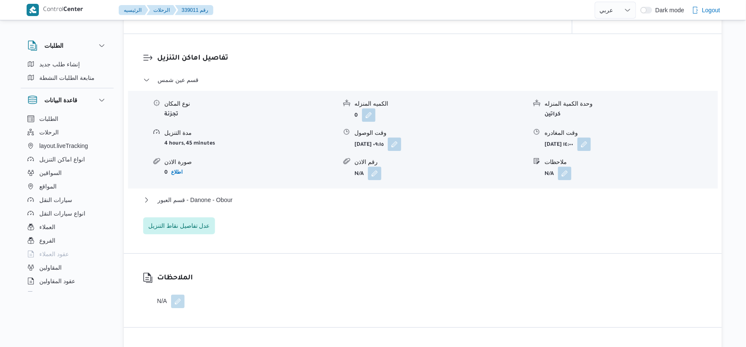
scroll to position [704, 0]
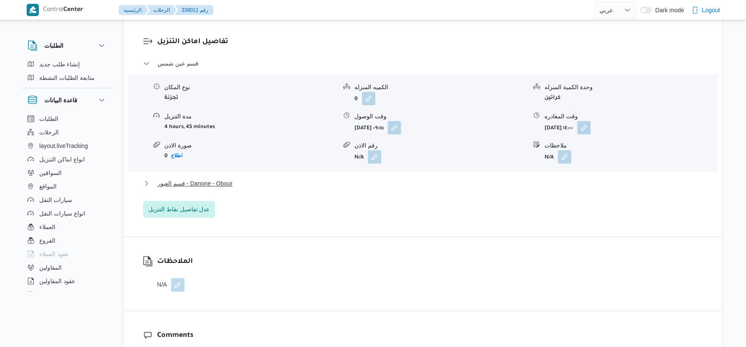
click at [248, 178] on button "قسم العبور - Danone - Obour" at bounding box center [423, 183] width 560 height 10
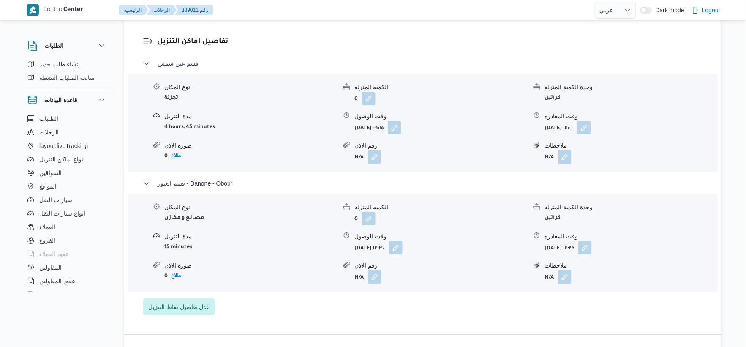
select select "ar"
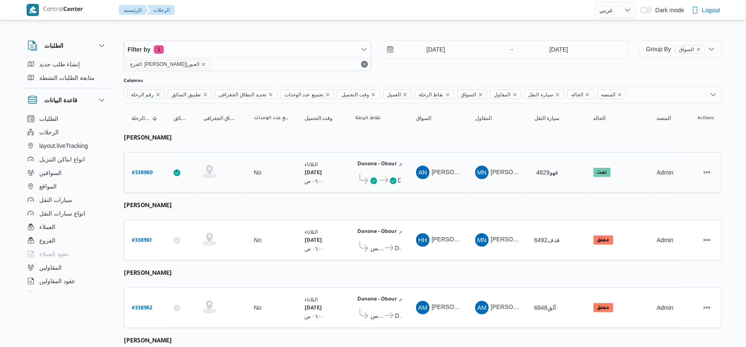
click at [145, 173] on b "# 338960" at bounding box center [142, 173] width 21 height 6
select select "ar"
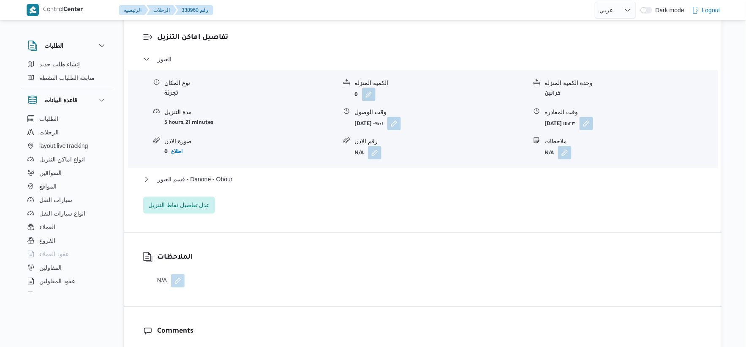
scroll to position [704, 0]
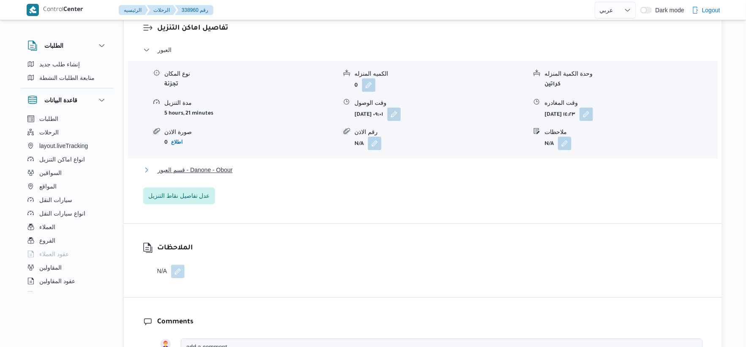
click at [240, 175] on button "قسم العبور - Danone - Obour" at bounding box center [423, 170] width 560 height 10
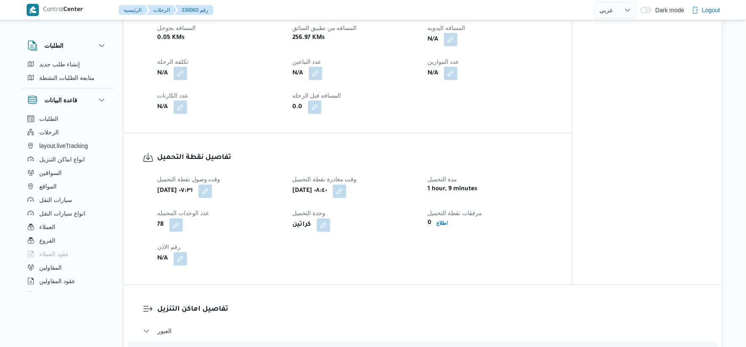
scroll to position [328, 0]
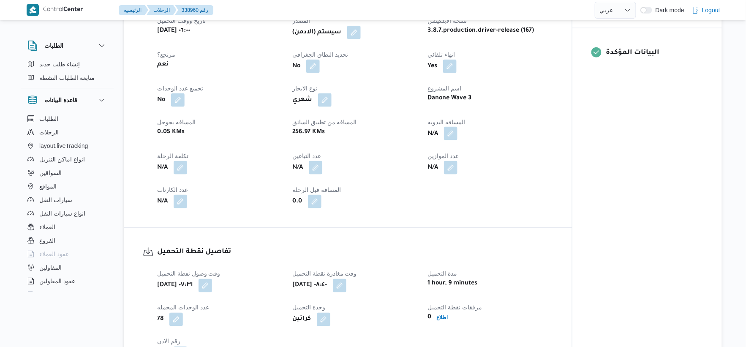
click at [451, 140] on button "button" at bounding box center [451, 134] width 14 height 14
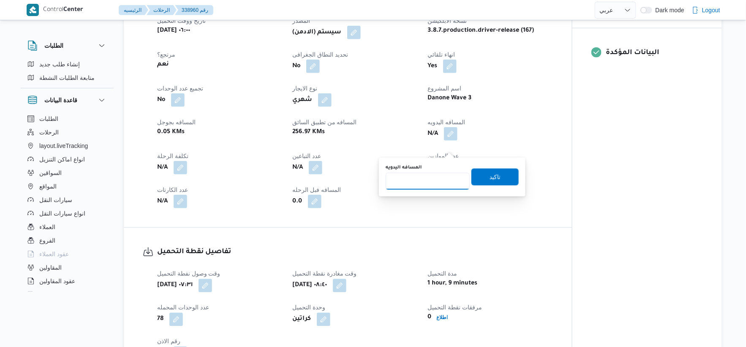
click at [415, 186] on input "المسافه اليدويه" at bounding box center [428, 181] width 84 height 17
type input "41"
click at [491, 176] on span "تاكيد" at bounding box center [495, 176] width 11 height 10
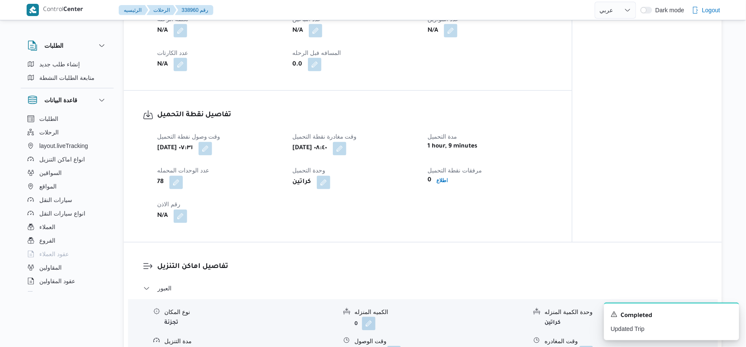
scroll to position [281, 0]
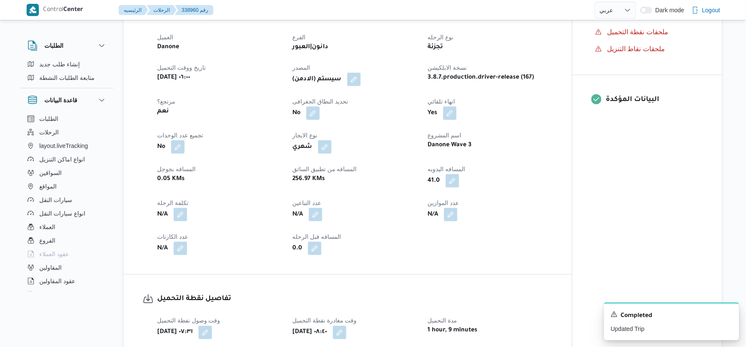
select select "ar"
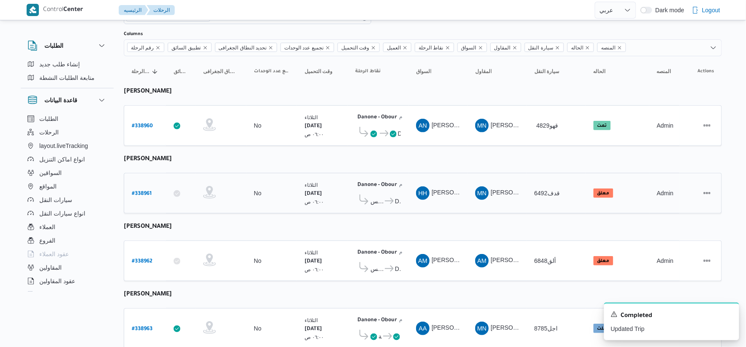
click at [142, 191] on b "# 338961" at bounding box center [142, 194] width 20 height 6
select select "ar"
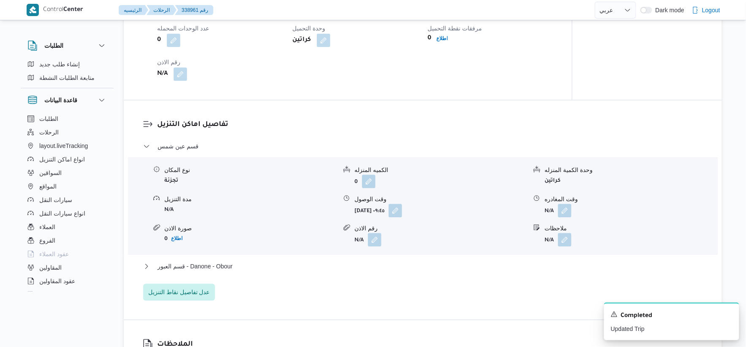
scroll to position [610, 0]
click at [402, 218] on button "button" at bounding box center [396, 211] width 14 height 14
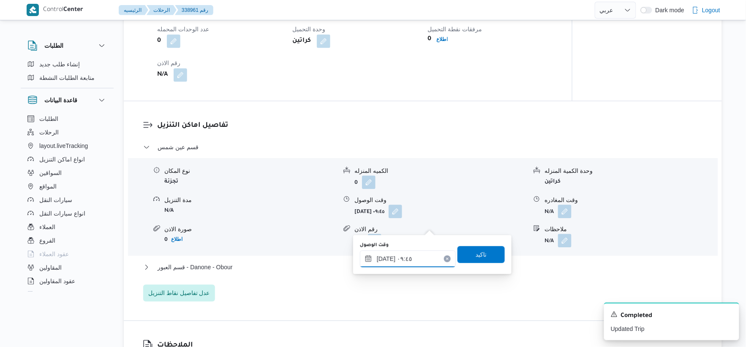
click at [408, 265] on input "[DATE] ٠٩:٤٥" at bounding box center [408, 258] width 96 height 17
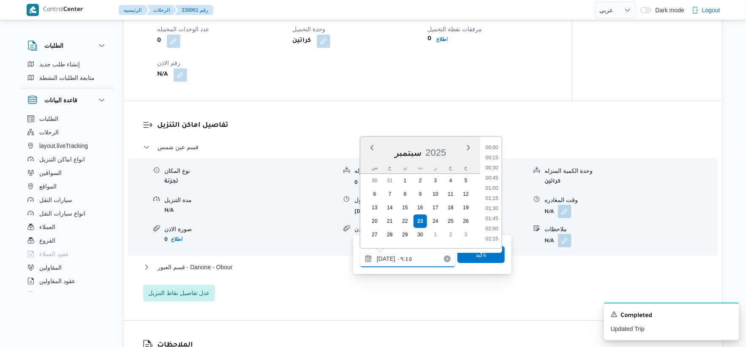
scroll to position [345, 0]
click at [493, 177] on li "09:15" at bounding box center [491, 178] width 19 height 8
type input "[DATE] ٠٩:١٥"
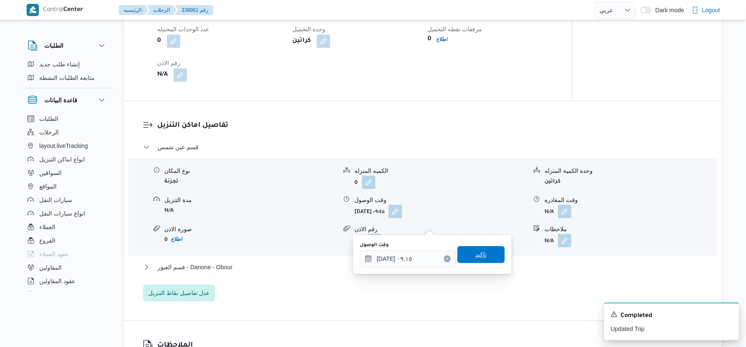
drag, startPoint x: 474, startPoint y: 251, endPoint x: 495, endPoint y: 231, distance: 29.6
click at [476, 251] on span "تاكيد" at bounding box center [481, 254] width 11 height 10
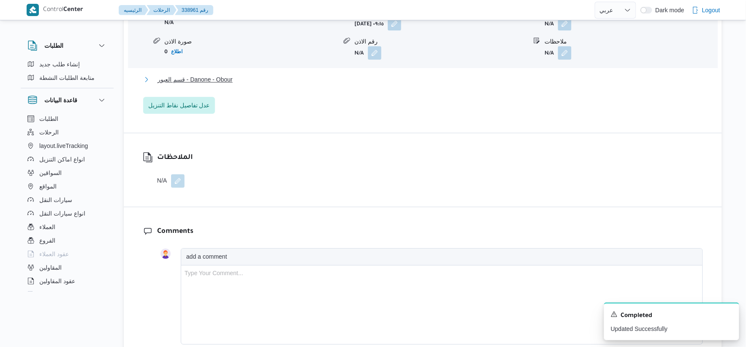
click at [227, 84] on span "قسم العبور - Danone - Obour" at bounding box center [195, 79] width 75 height 10
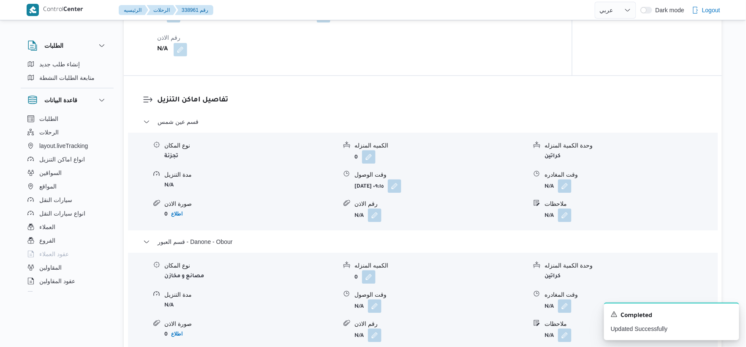
scroll to position [751, 0]
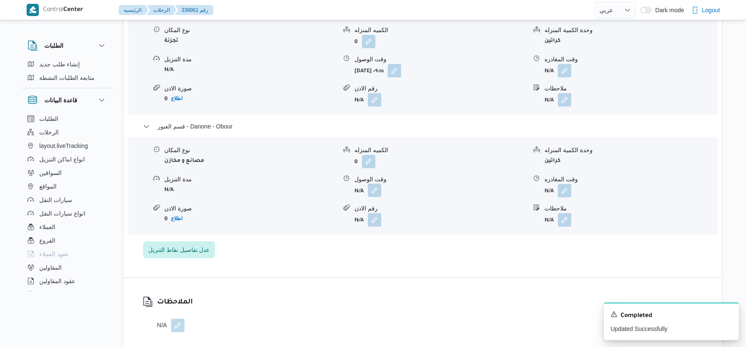
click at [380, 197] on button "button" at bounding box center [375, 190] width 14 height 14
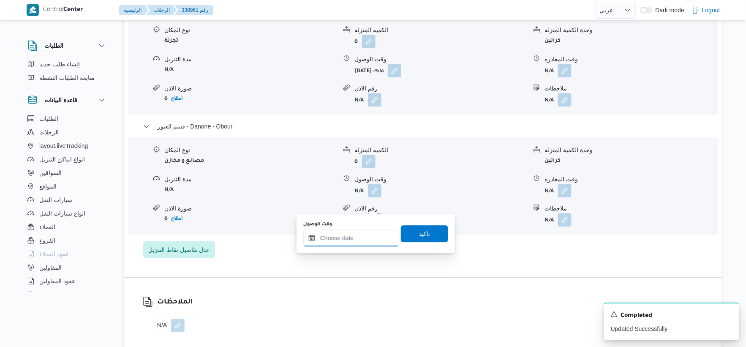
drag, startPoint x: 362, startPoint y: 235, endPoint x: 383, endPoint y: 235, distance: 20.7
click at [362, 235] on input "وقت الوصول" at bounding box center [351, 237] width 96 height 17
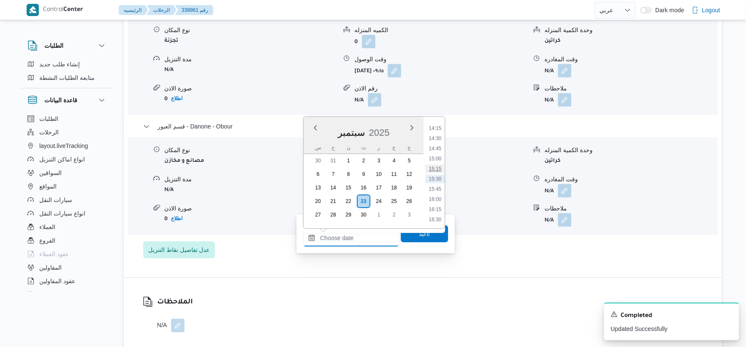
scroll to position [531, 0]
click at [439, 204] on li "15:00" at bounding box center [434, 205] width 19 height 8
type input "[DATE] ١٥:٠٠"
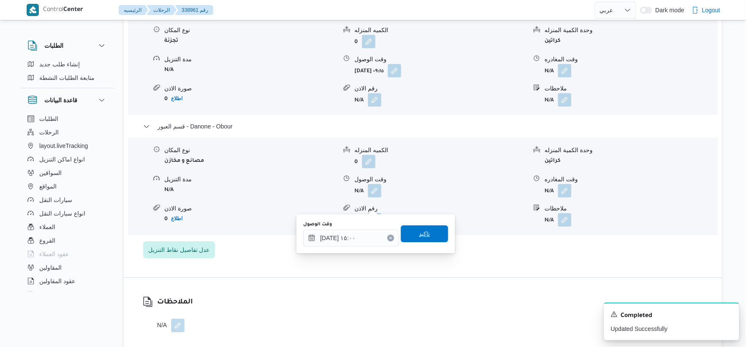
drag, startPoint x: 427, startPoint y: 238, endPoint x: 439, endPoint y: 238, distance: 12.7
click at [427, 238] on span "تاكيد" at bounding box center [424, 233] width 47 height 17
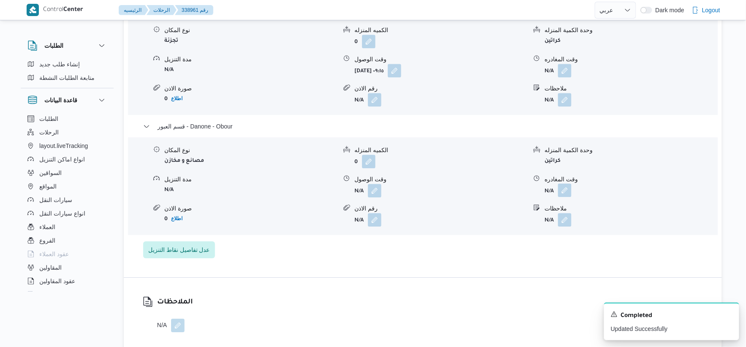
click at [571, 197] on button "button" at bounding box center [565, 190] width 14 height 14
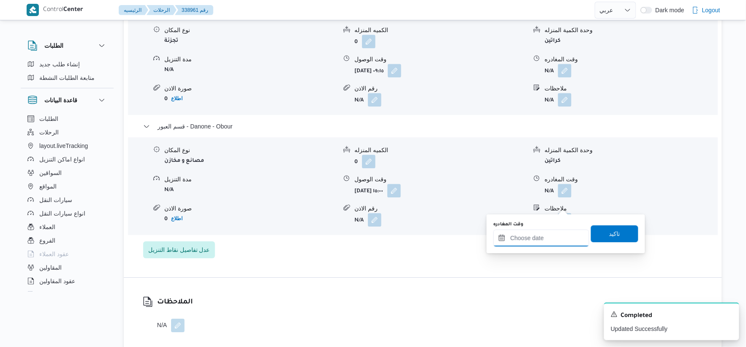
click at [552, 245] on input "وقت المغادره" at bounding box center [541, 237] width 96 height 17
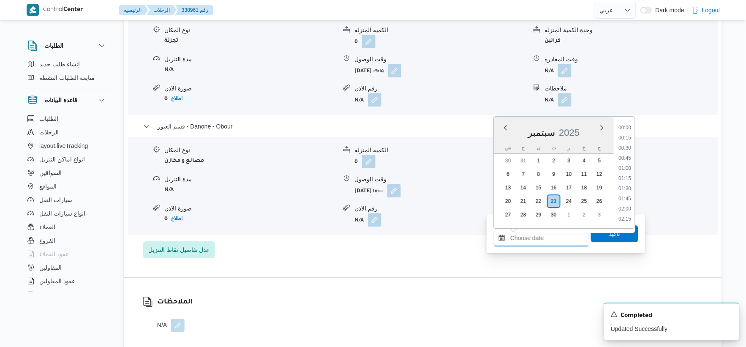
scroll to position [577, 0]
click at [628, 177] on li "15:30" at bounding box center [624, 178] width 19 height 8
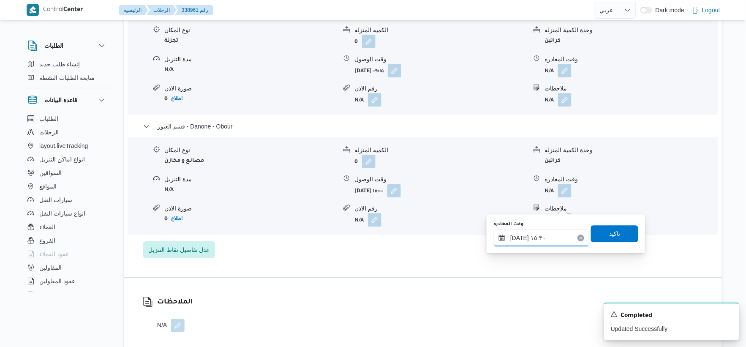
click at [546, 237] on input "[DATE] ١٥:٣٠" at bounding box center [541, 237] width 96 height 17
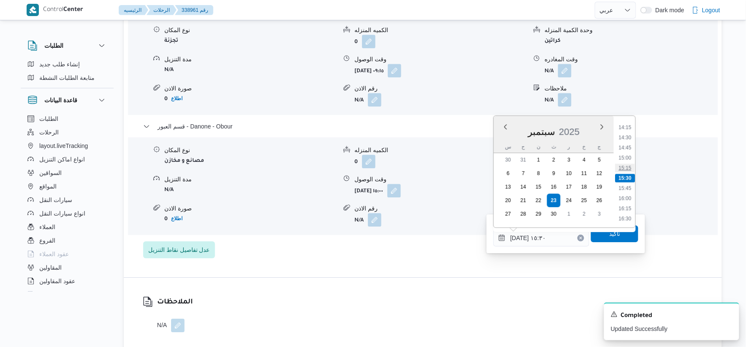
click at [630, 166] on li "15:15" at bounding box center [624, 167] width 19 height 8
type input "[DATE] ١٥:١٥"
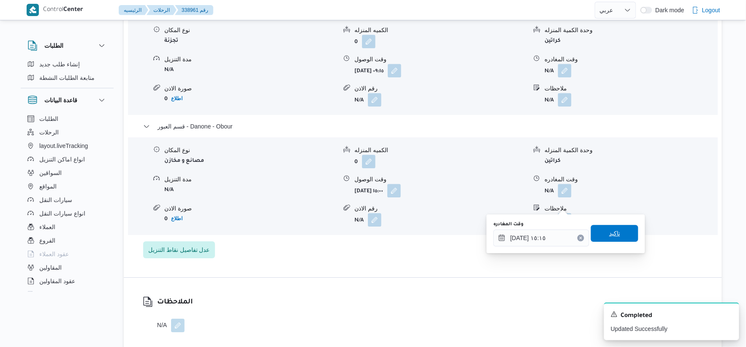
click at [620, 233] on span "تاكيد" at bounding box center [614, 233] width 47 height 17
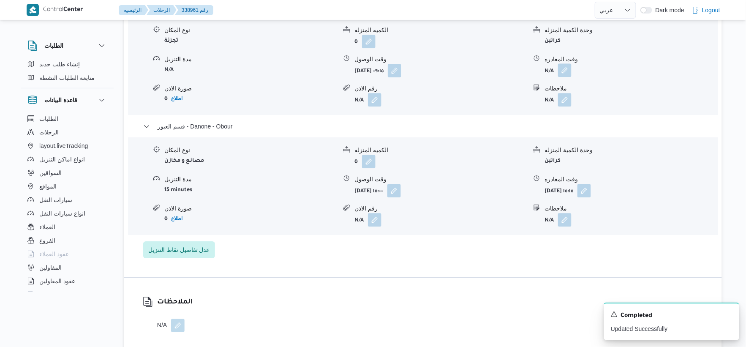
click at [560, 77] on button "button" at bounding box center [565, 70] width 14 height 14
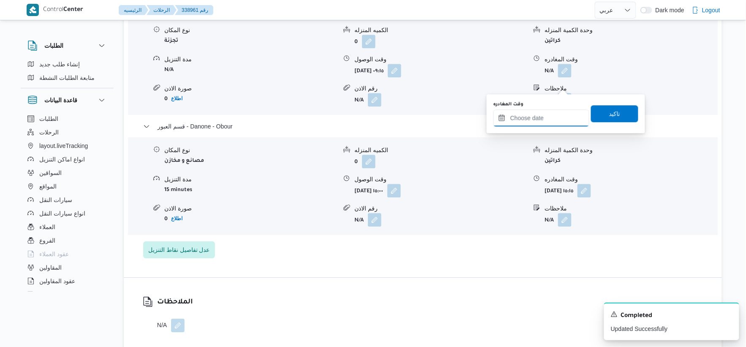
click at [548, 123] on input "وقت المغادره" at bounding box center [541, 117] width 96 height 17
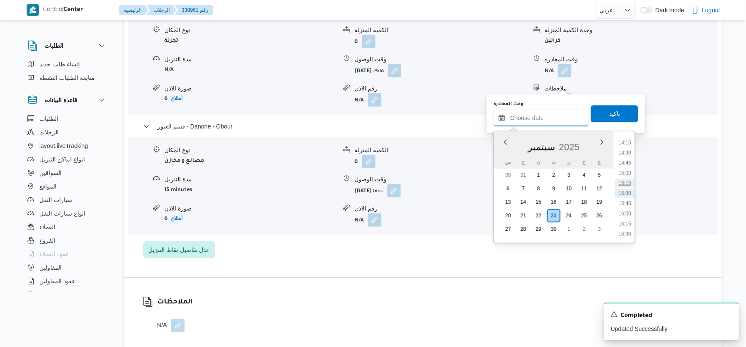
scroll to position [531, 0]
click at [629, 199] on li "14:30" at bounding box center [624, 199] width 19 height 8
type input "[DATE] ١٤:٣٠"
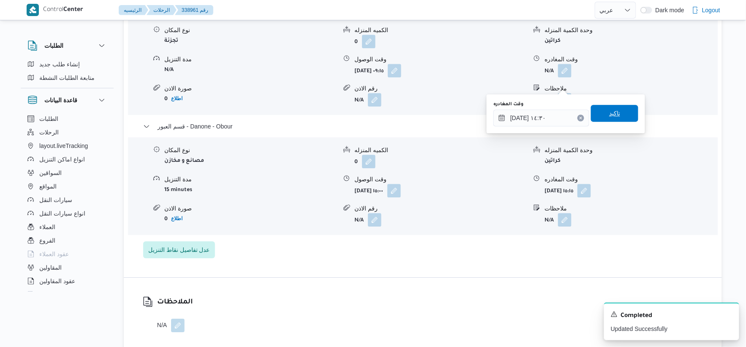
click at [627, 116] on span "تاكيد" at bounding box center [614, 113] width 47 height 17
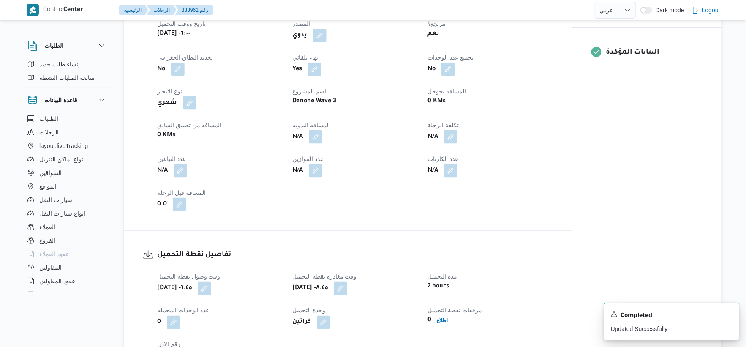
scroll to position [328, 0]
click at [314, 144] on button "button" at bounding box center [316, 137] width 14 height 14
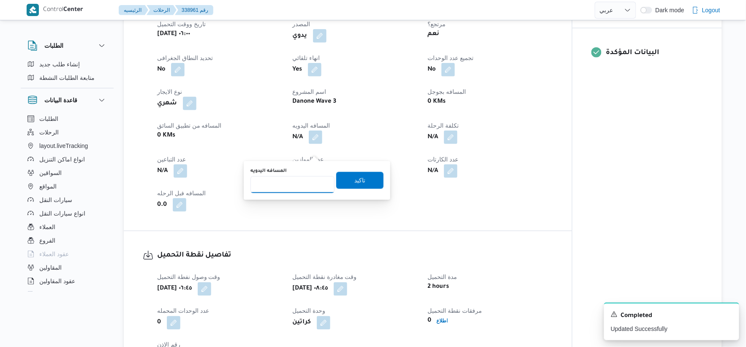
click at [285, 190] on input "المسافه اليدويه" at bounding box center [292, 184] width 84 height 17
type input "56"
click at [361, 182] on span "تاكيد" at bounding box center [359, 179] width 47 height 17
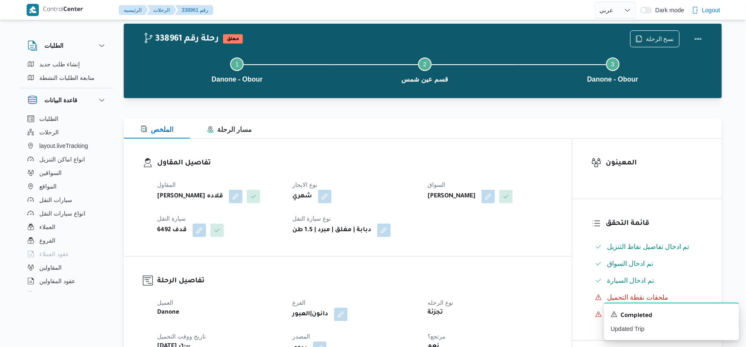
scroll to position [0, 0]
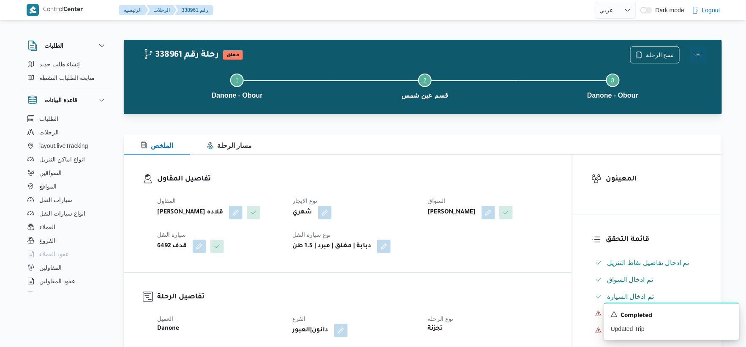
click at [701, 54] on button "Actions" at bounding box center [698, 54] width 17 height 17
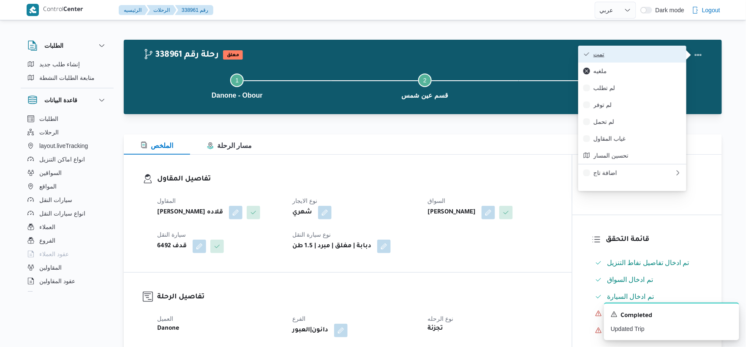
click at [636, 51] on span "تمت" at bounding box center [637, 54] width 88 height 7
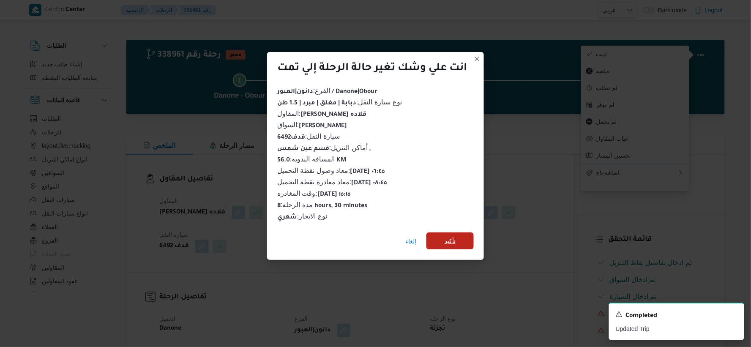
click at [459, 236] on span "تأكيد" at bounding box center [449, 240] width 47 height 17
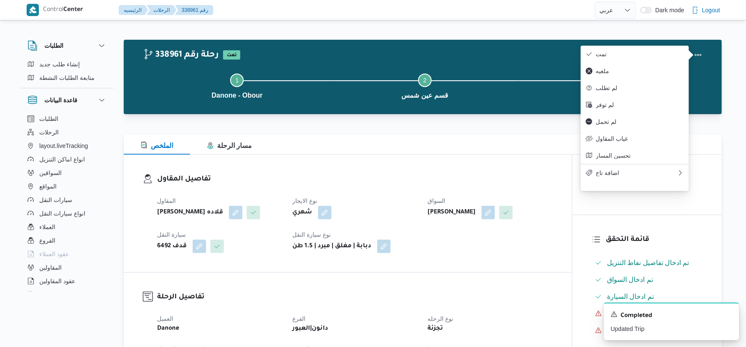
click at [406, 201] on dt "نوع الايجار" at bounding box center [354, 201] width 125 height 10
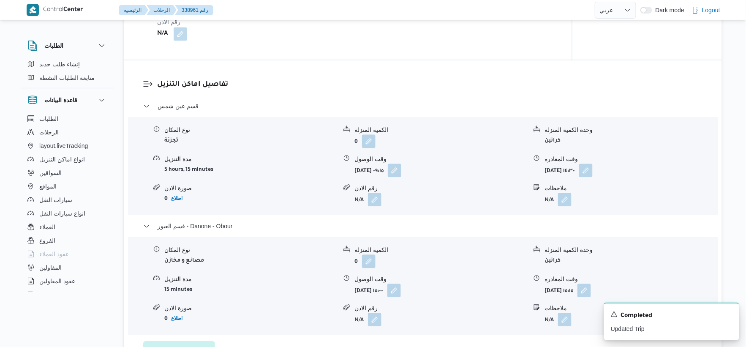
scroll to position [704, 0]
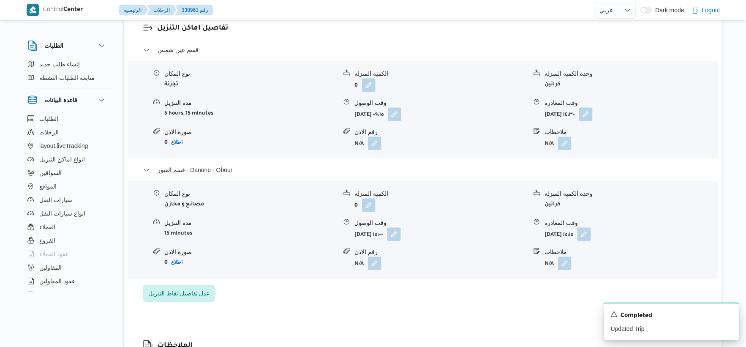
select select "ar"
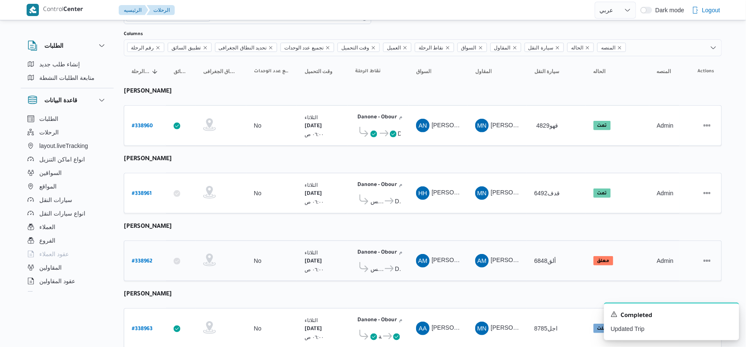
scroll to position [276, 0]
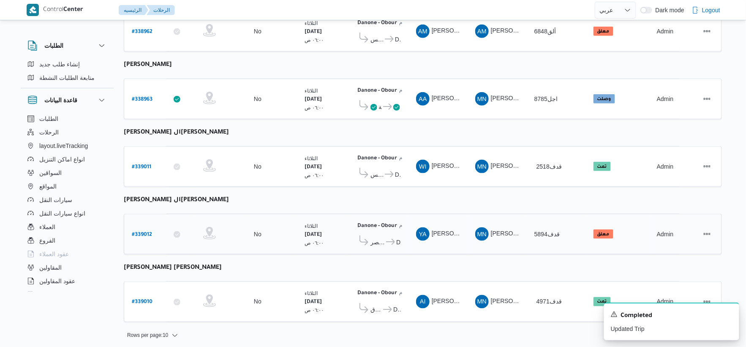
click at [148, 232] on b "# 339012" at bounding box center [142, 235] width 20 height 6
select select "ar"
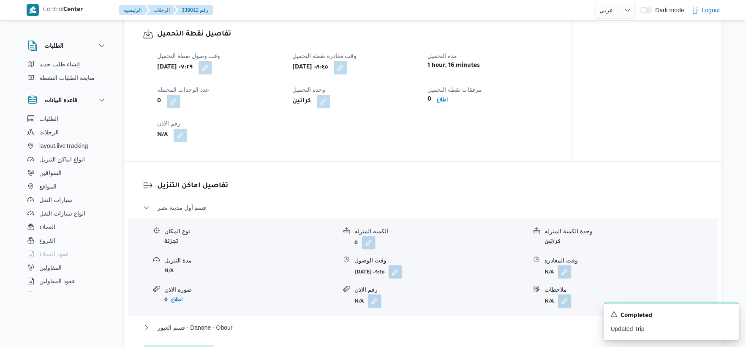
scroll to position [751, 0]
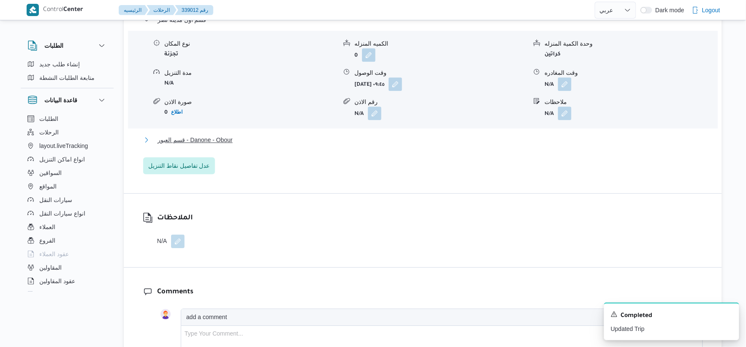
click at [231, 136] on span "قسم العبور - Danone - Obour" at bounding box center [195, 140] width 75 height 10
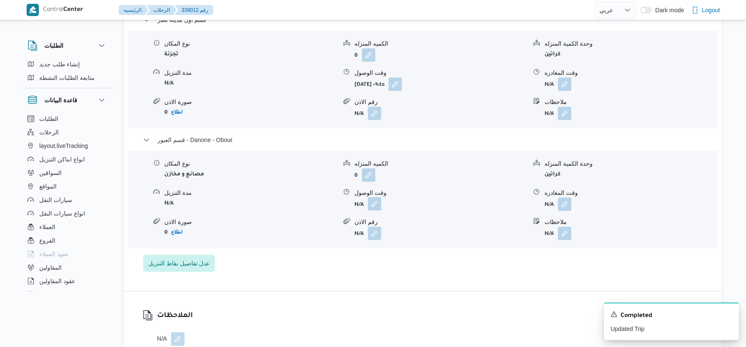
click at [375, 203] on button "button" at bounding box center [375, 204] width 14 height 14
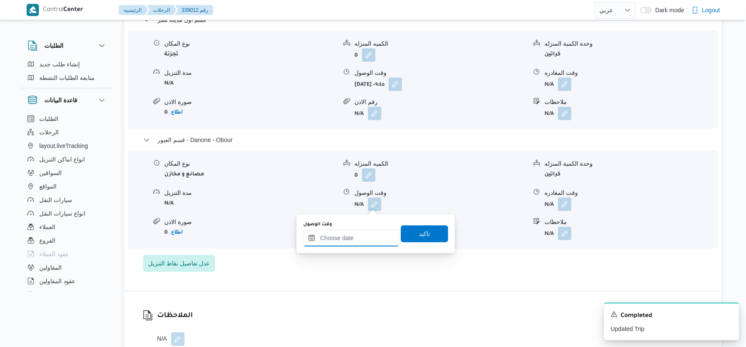
click at [365, 234] on input "وقت الوصول" at bounding box center [351, 237] width 96 height 17
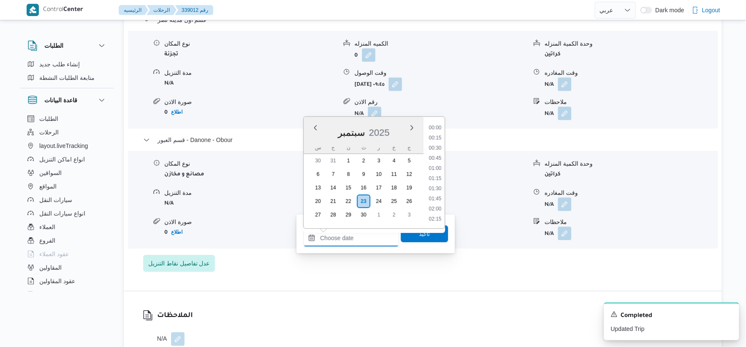
scroll to position [577, 0]
click at [437, 167] on li "15:15" at bounding box center [434, 168] width 19 height 8
type input "[DATE] ١٥:١٥"
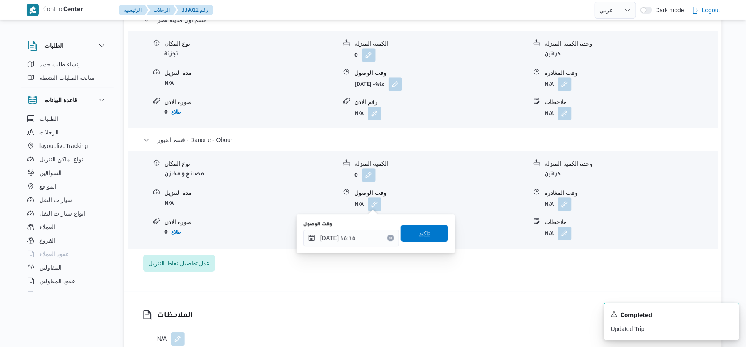
click at [429, 231] on span "تاكيد" at bounding box center [424, 233] width 47 height 17
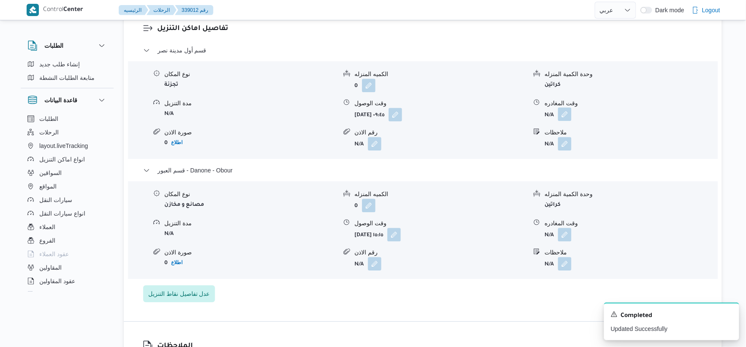
scroll to position [704, 0]
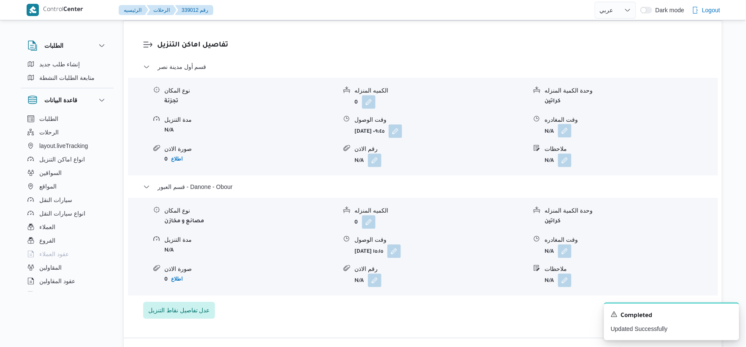
click at [566, 131] on button "button" at bounding box center [565, 131] width 14 height 14
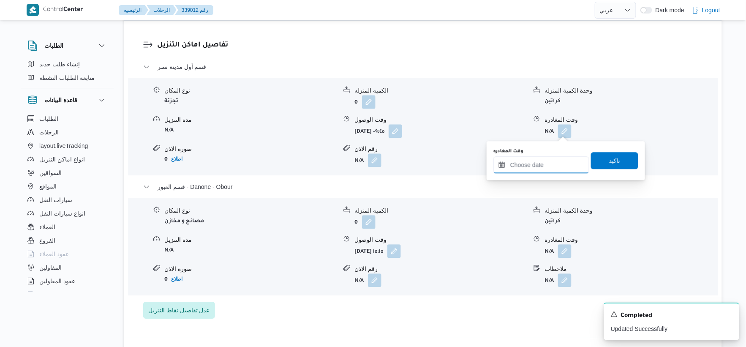
click at [551, 171] on input "وقت المغادره" at bounding box center [541, 164] width 96 height 17
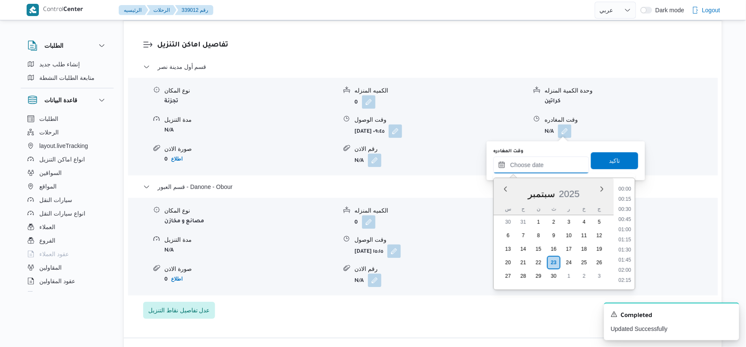
scroll to position [577, 0]
click at [629, 207] on li "14:45" at bounding box center [624, 209] width 19 height 8
type input "[DATE] ١٤:٤٥"
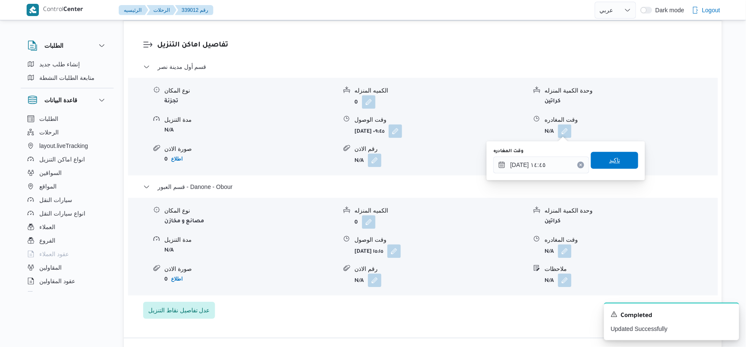
click at [619, 158] on span "تاكيد" at bounding box center [614, 160] width 47 height 17
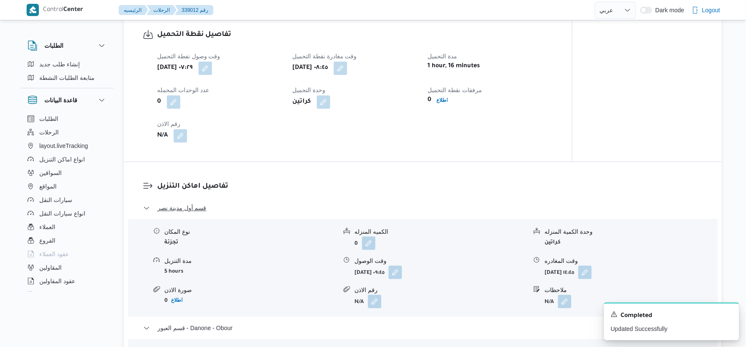
scroll to position [563, 0]
click at [402, 270] on button "button" at bounding box center [396, 271] width 14 height 14
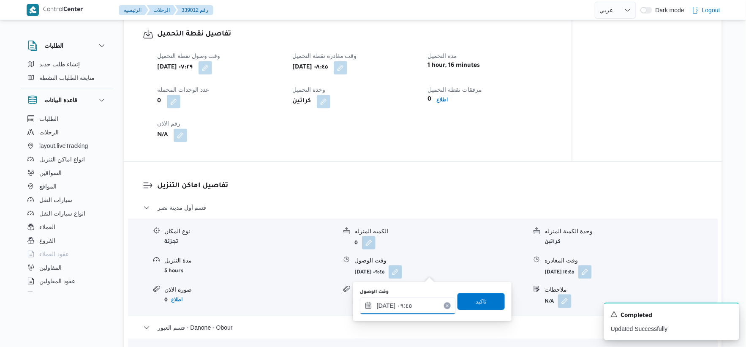
click at [416, 300] on div "[DATE] ٠٩:٤٥" at bounding box center [408, 305] width 96 height 17
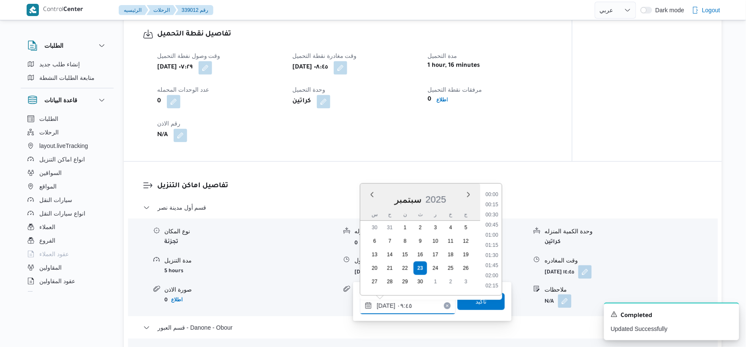
scroll to position [345, 0]
click at [493, 234] on li "09:30" at bounding box center [491, 235] width 19 height 8
type input "[DATE] ٠٩:٣٠"
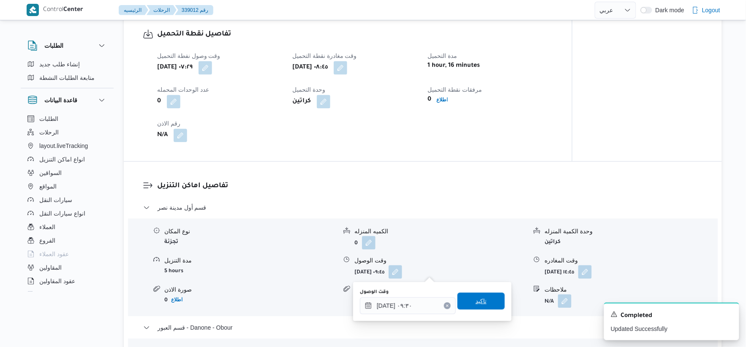
click at [482, 297] on span "تاكيد" at bounding box center [480, 300] width 47 height 17
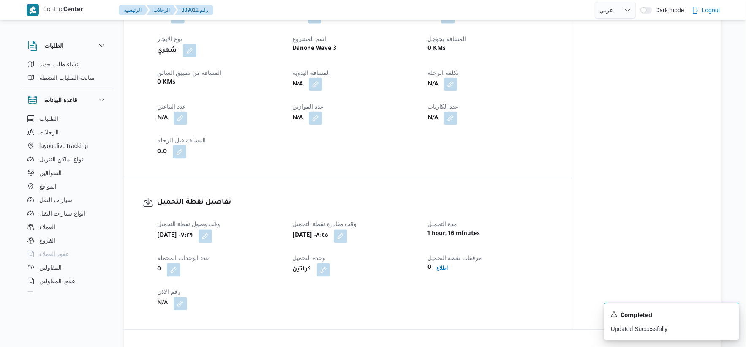
scroll to position [375, 0]
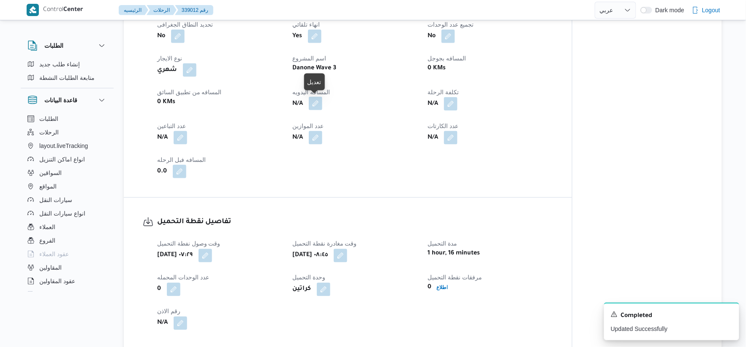
click at [313, 106] on button "button" at bounding box center [316, 104] width 14 height 14
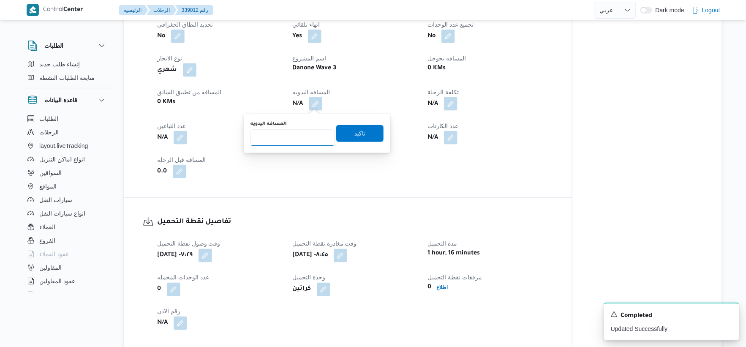
click at [286, 141] on input "المسافه اليدويه" at bounding box center [292, 137] width 84 height 17
type input "74"
click at [358, 133] on span "تاكيد" at bounding box center [359, 133] width 11 height 10
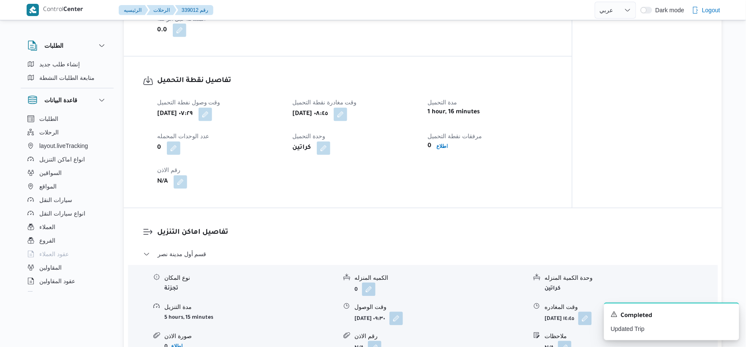
scroll to position [281, 0]
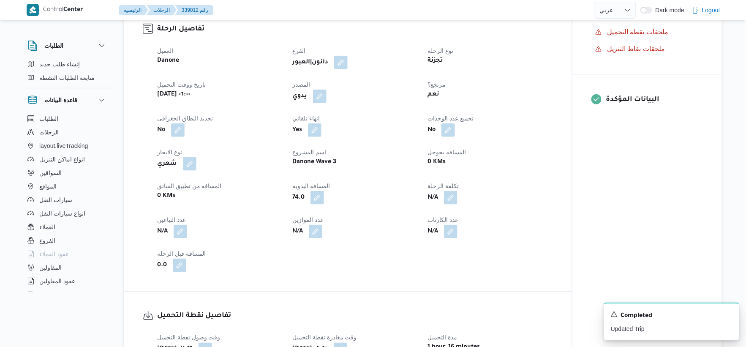
select select "ar"
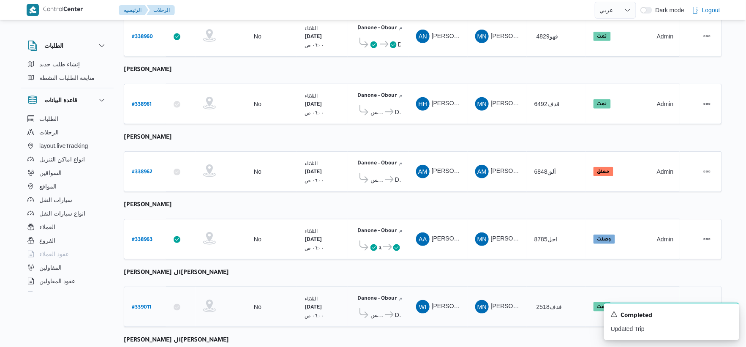
scroll to position [276, 0]
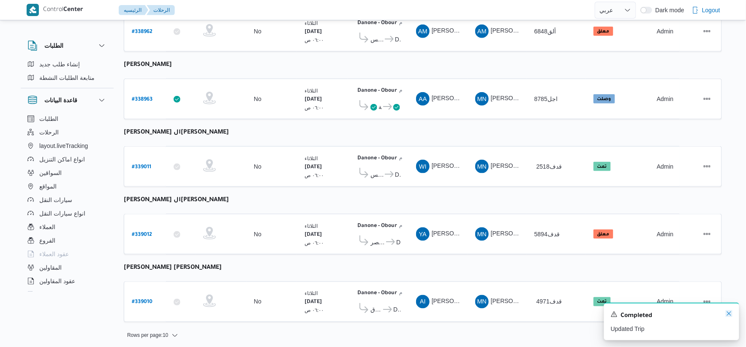
click at [727, 314] on icon "Dismiss toast" at bounding box center [729, 313] width 7 height 7
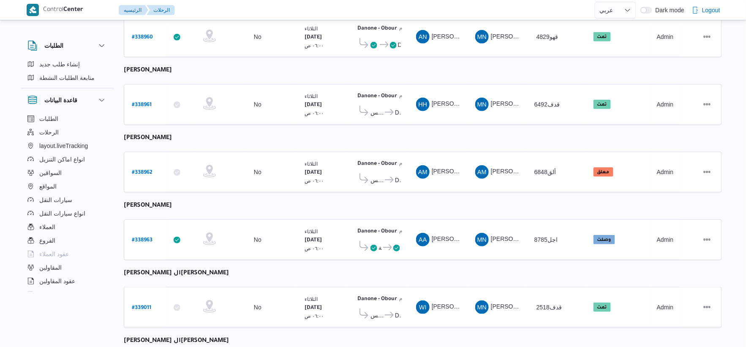
scroll to position [89, 0]
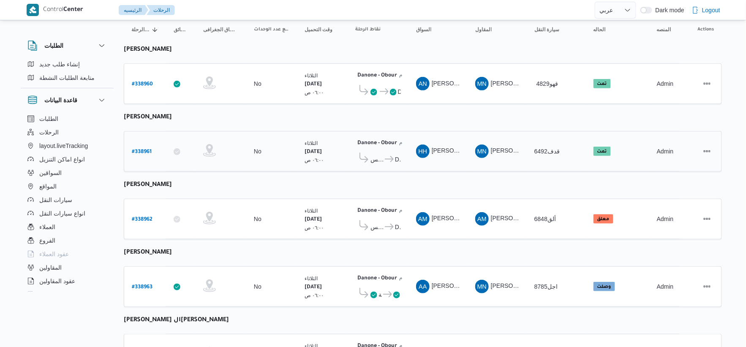
click at [143, 149] on b "# 338961" at bounding box center [142, 152] width 20 height 6
select select "ar"
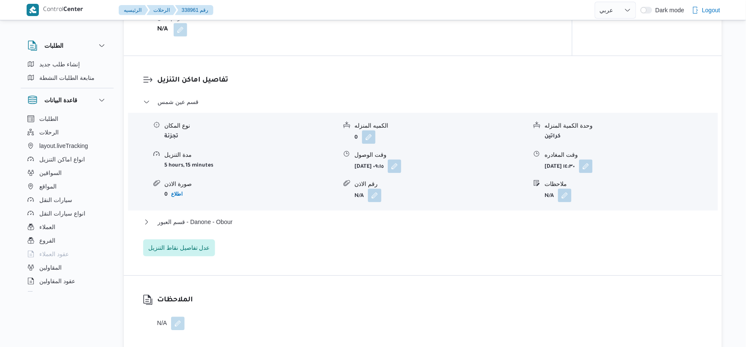
scroll to position [699, 0]
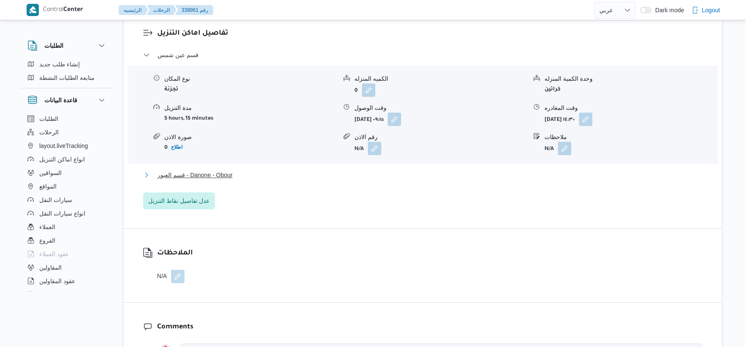
click at [251, 180] on button "قسم العبور - Danone - Obour" at bounding box center [423, 175] width 560 height 10
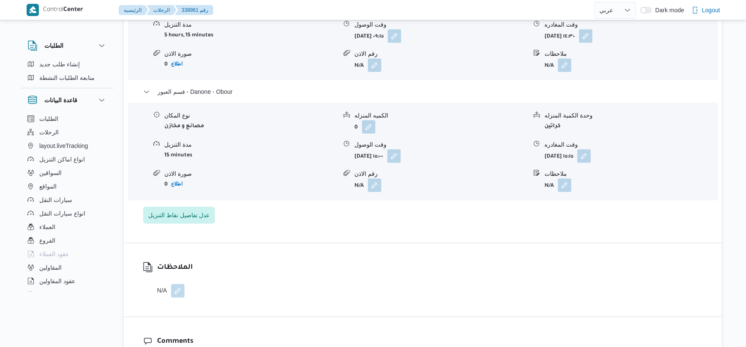
scroll to position [792, 0]
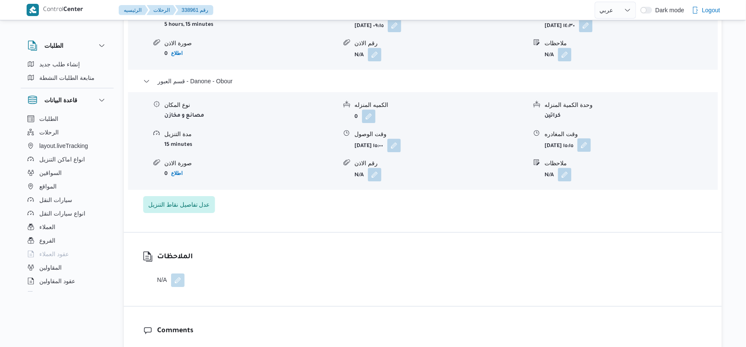
click at [591, 152] on button "button" at bounding box center [584, 145] width 14 height 14
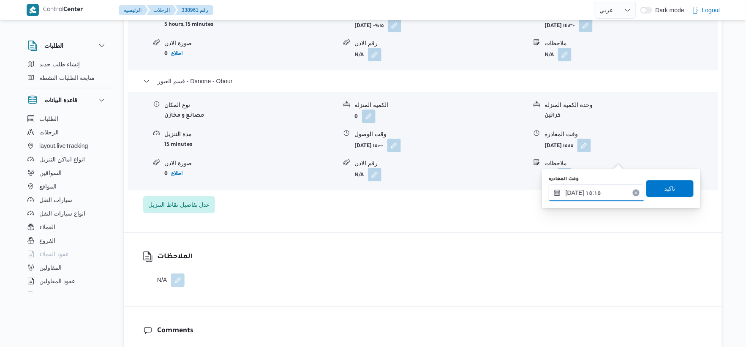
click at [617, 191] on input "[DATE] ١٥:١٥" at bounding box center [597, 192] width 96 height 17
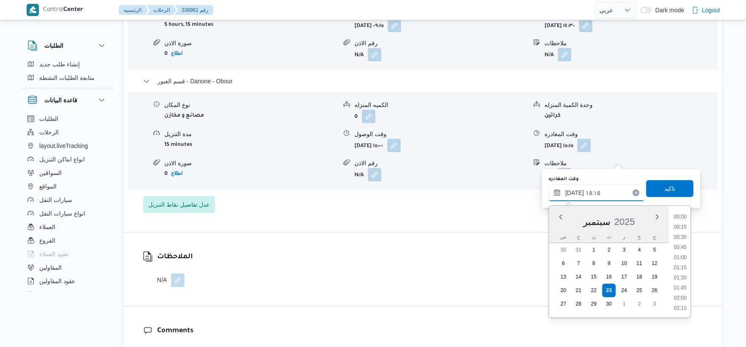
scroll to position [568, 0]
click at [684, 286] on li "15:45" at bounding box center [680, 287] width 19 height 8
type input "[DATE] ١٥:٤٥"
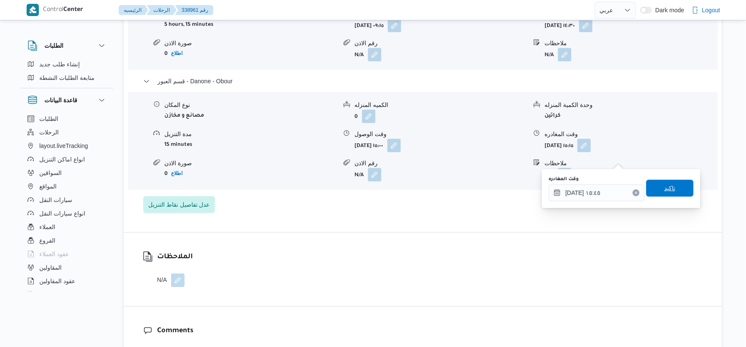
click at [664, 184] on span "تاكيد" at bounding box center [669, 188] width 11 height 10
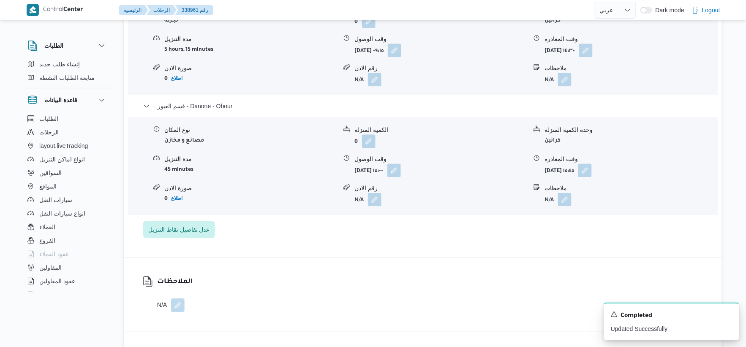
scroll to position [797, 0]
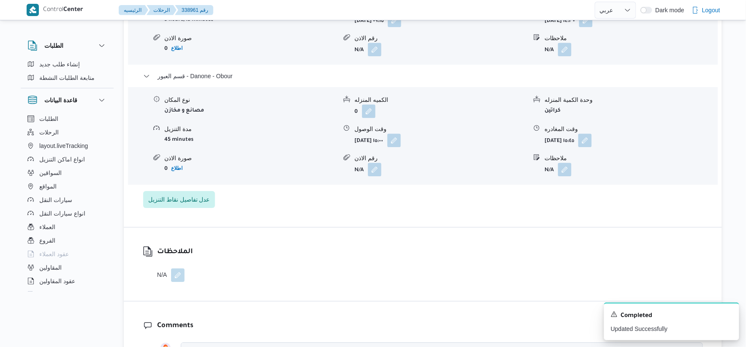
select select "ar"
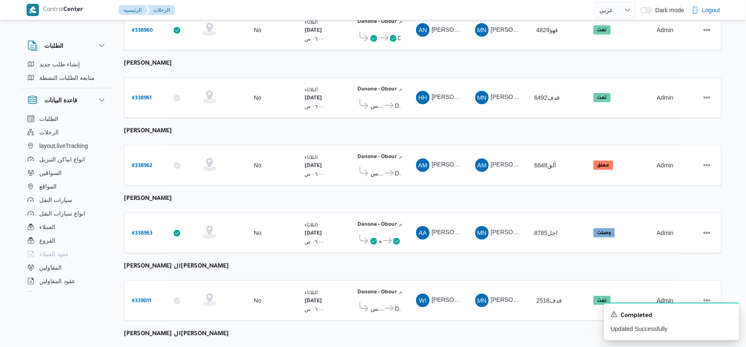
scroll to position [276, 0]
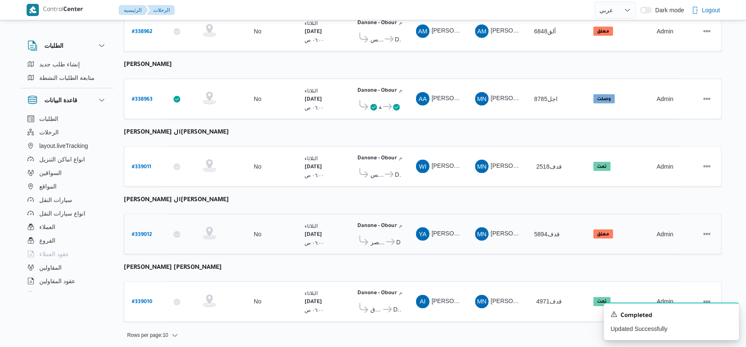
click at [144, 232] on b "# 339012" at bounding box center [142, 235] width 20 height 6
select select "ar"
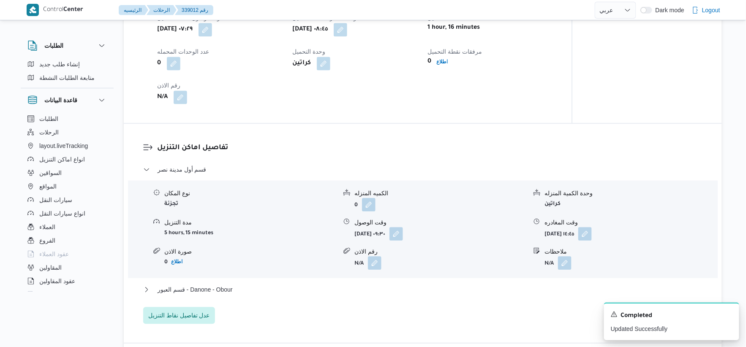
scroll to position [610, 0]
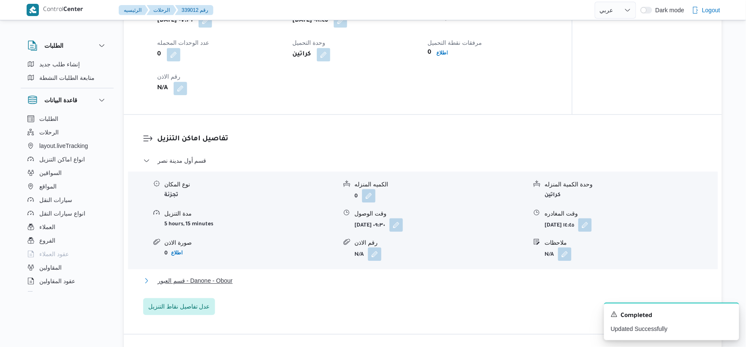
click at [226, 279] on span "قسم العبور - Danone - Obour" at bounding box center [195, 280] width 75 height 10
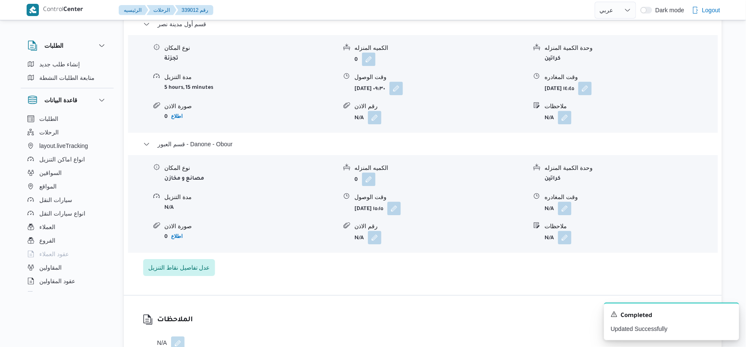
scroll to position [751, 0]
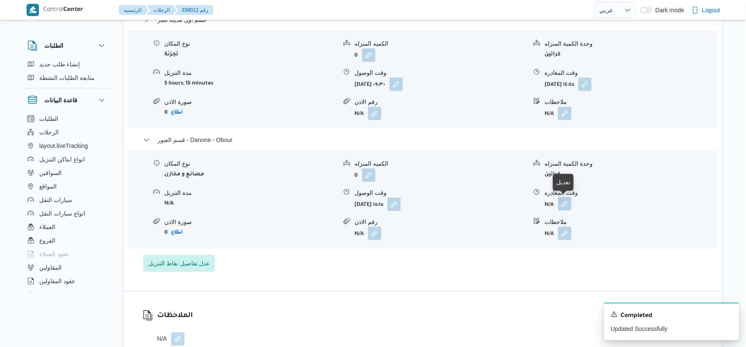
click at [563, 200] on button "button" at bounding box center [565, 204] width 14 height 14
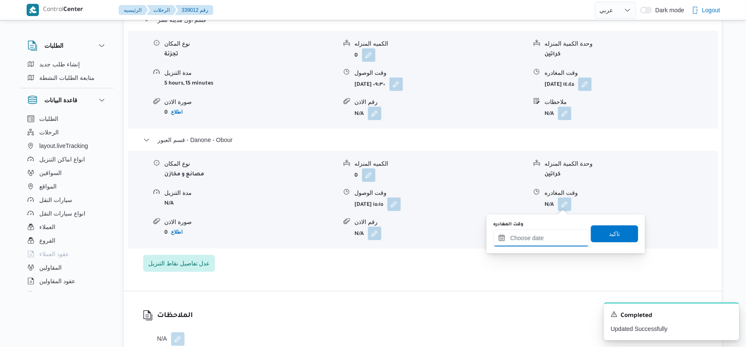
click at [547, 239] on input "وقت المغادره" at bounding box center [541, 237] width 96 height 17
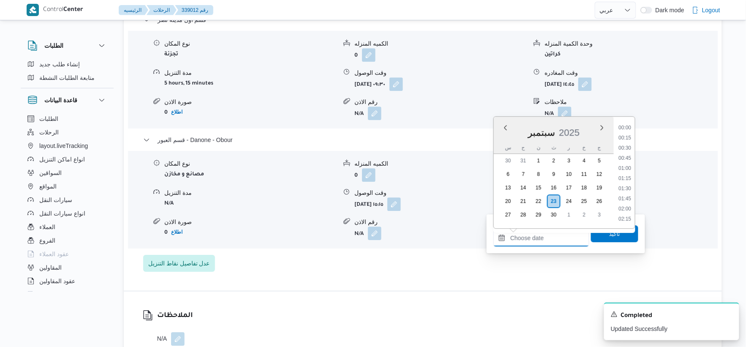
scroll to position [577, 0]
click at [628, 186] on li "15:45" at bounding box center [624, 189] width 19 height 8
type input "[DATE] ١٥:٤٥"
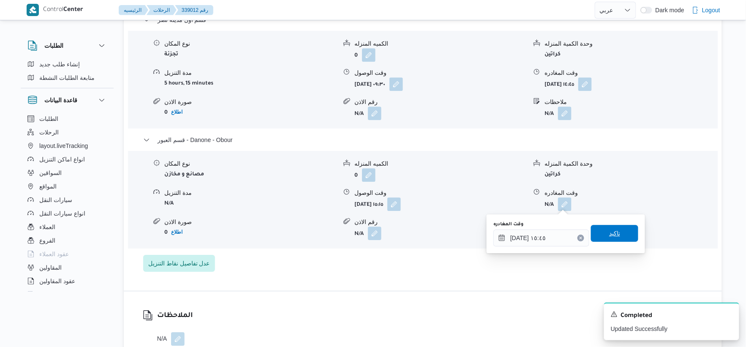
click at [628, 237] on span "تاكيد" at bounding box center [614, 233] width 47 height 17
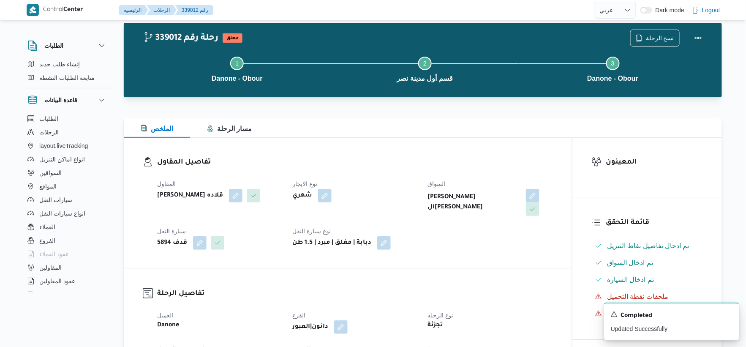
scroll to position [0, 0]
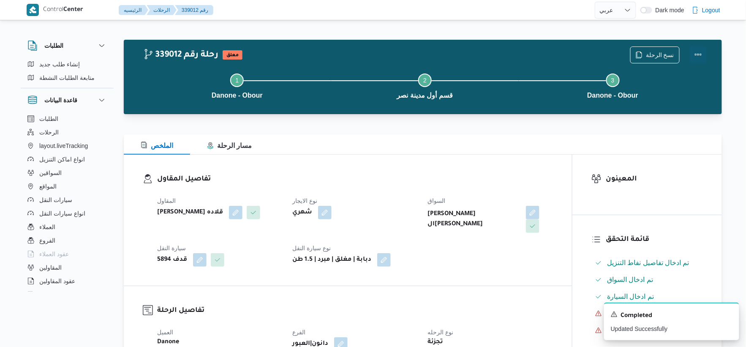
click at [702, 52] on button "Actions" at bounding box center [698, 54] width 17 height 17
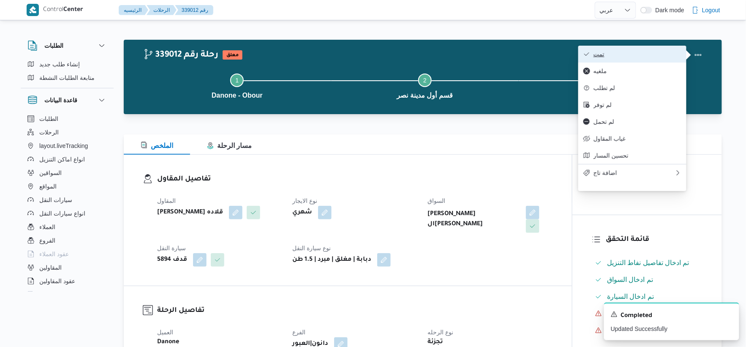
click at [648, 49] on button "تمت" at bounding box center [632, 54] width 108 height 17
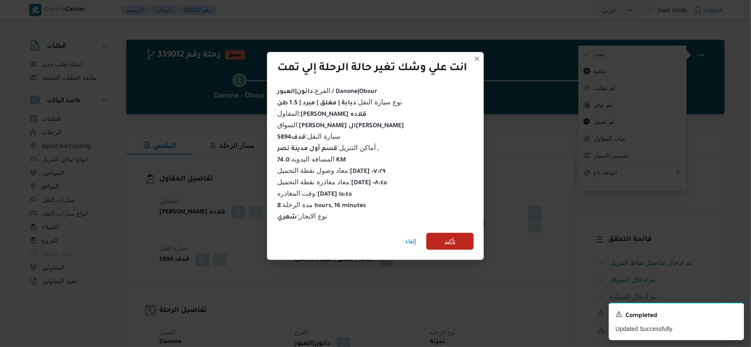
drag, startPoint x: 444, startPoint y: 233, endPoint x: 458, endPoint y: 238, distance: 14.3
click at [445, 233] on span "تأكيد" at bounding box center [449, 241] width 47 height 17
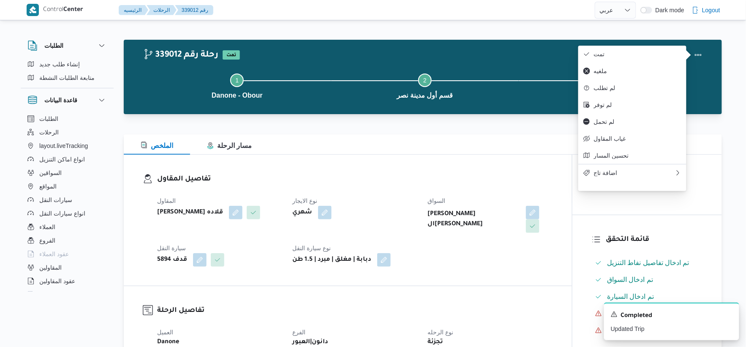
select select "ar"
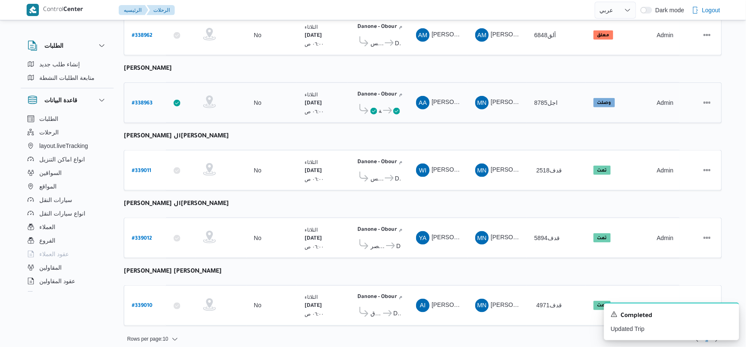
scroll to position [276, 0]
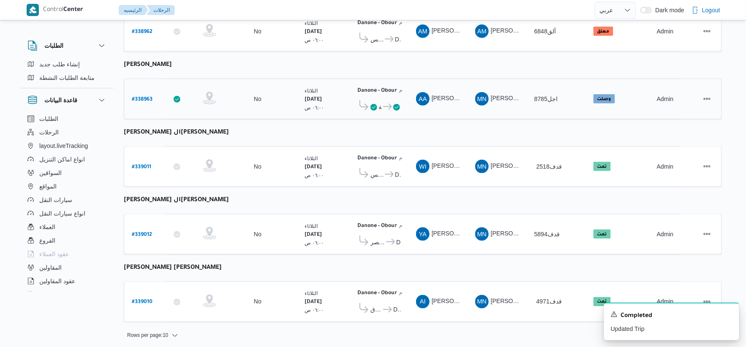
click at [142, 97] on b "# 338963" at bounding box center [142, 100] width 21 height 6
select select "ar"
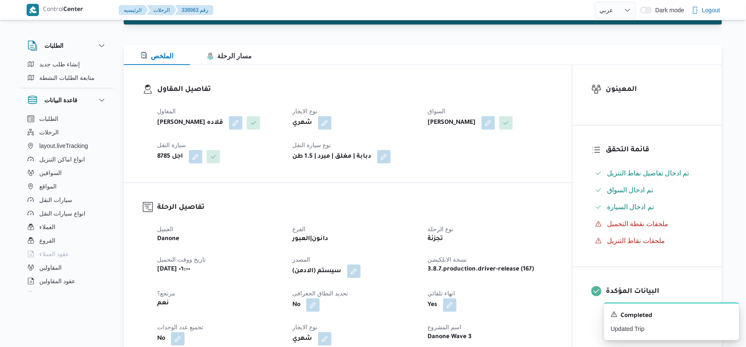
scroll to position [234, 0]
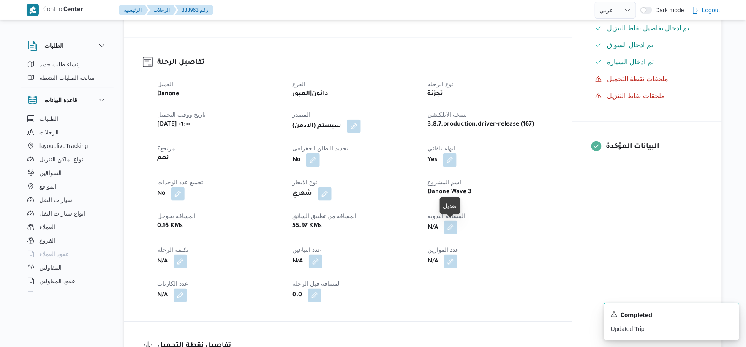
click at [451, 229] on button "button" at bounding box center [451, 227] width 14 height 14
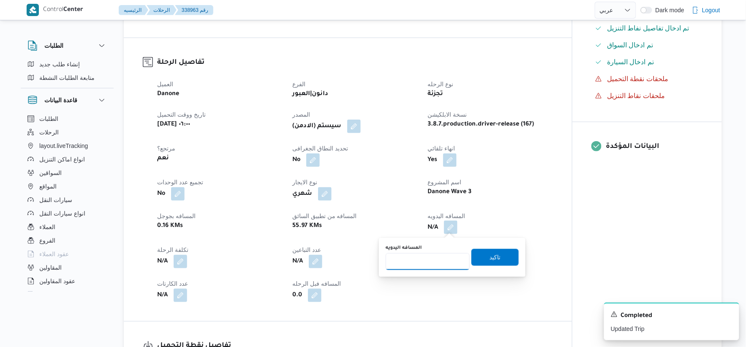
click at [427, 261] on input "المسافه اليدويه" at bounding box center [428, 261] width 84 height 17
type input "63"
click at [493, 259] on span "تاكيد" at bounding box center [495, 257] width 11 height 10
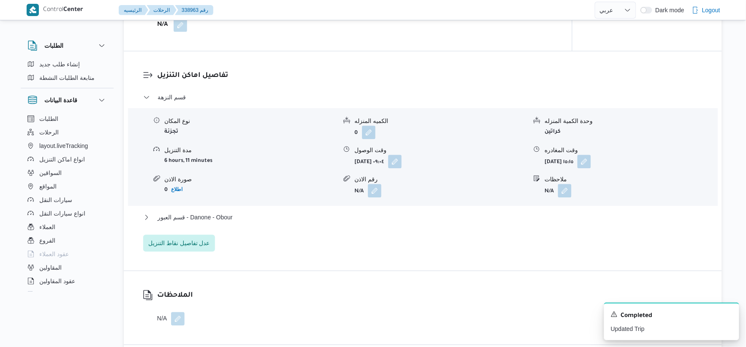
scroll to position [657, 0]
click at [214, 216] on span "قسم العبور - Danone - Obour" at bounding box center [195, 217] width 75 height 10
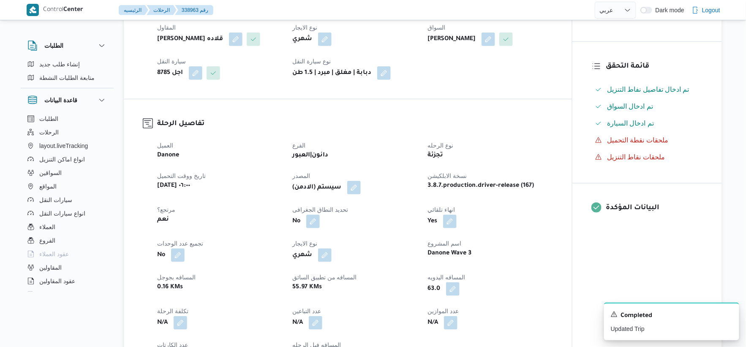
scroll to position [234, 0]
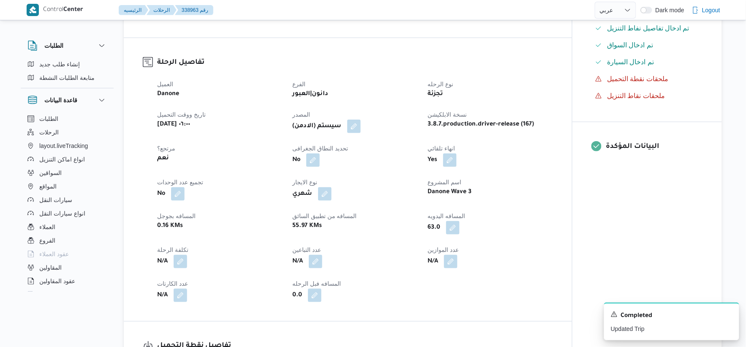
select select "ar"
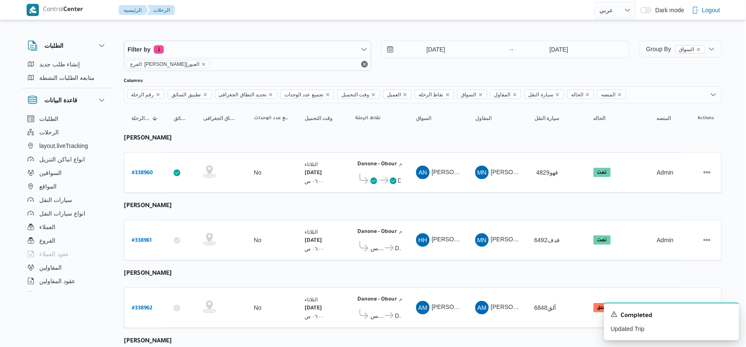
scroll to position [276, 0]
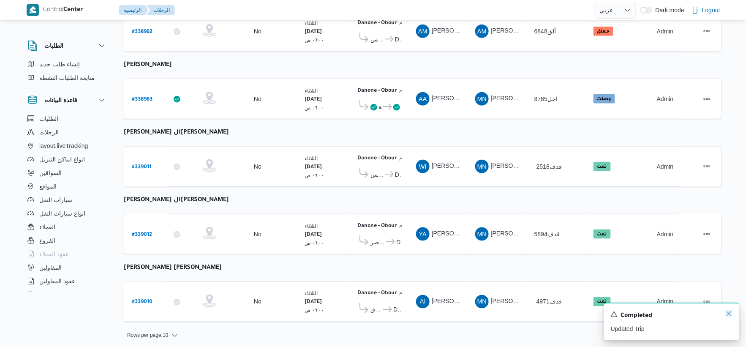
click at [732, 314] on icon "Dismiss toast" at bounding box center [729, 313] width 7 height 7
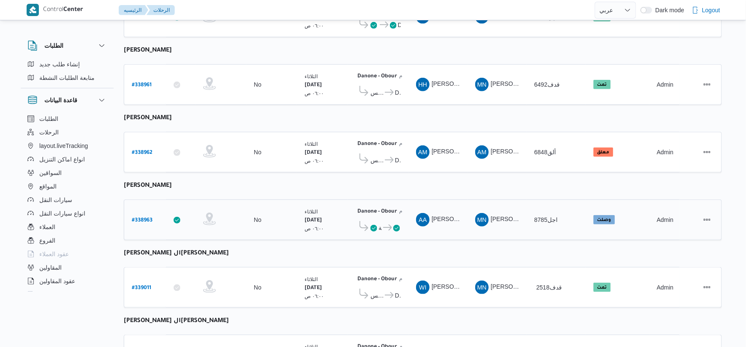
scroll to position [0, 0]
